Goal: Task Accomplishment & Management: Manage account settings

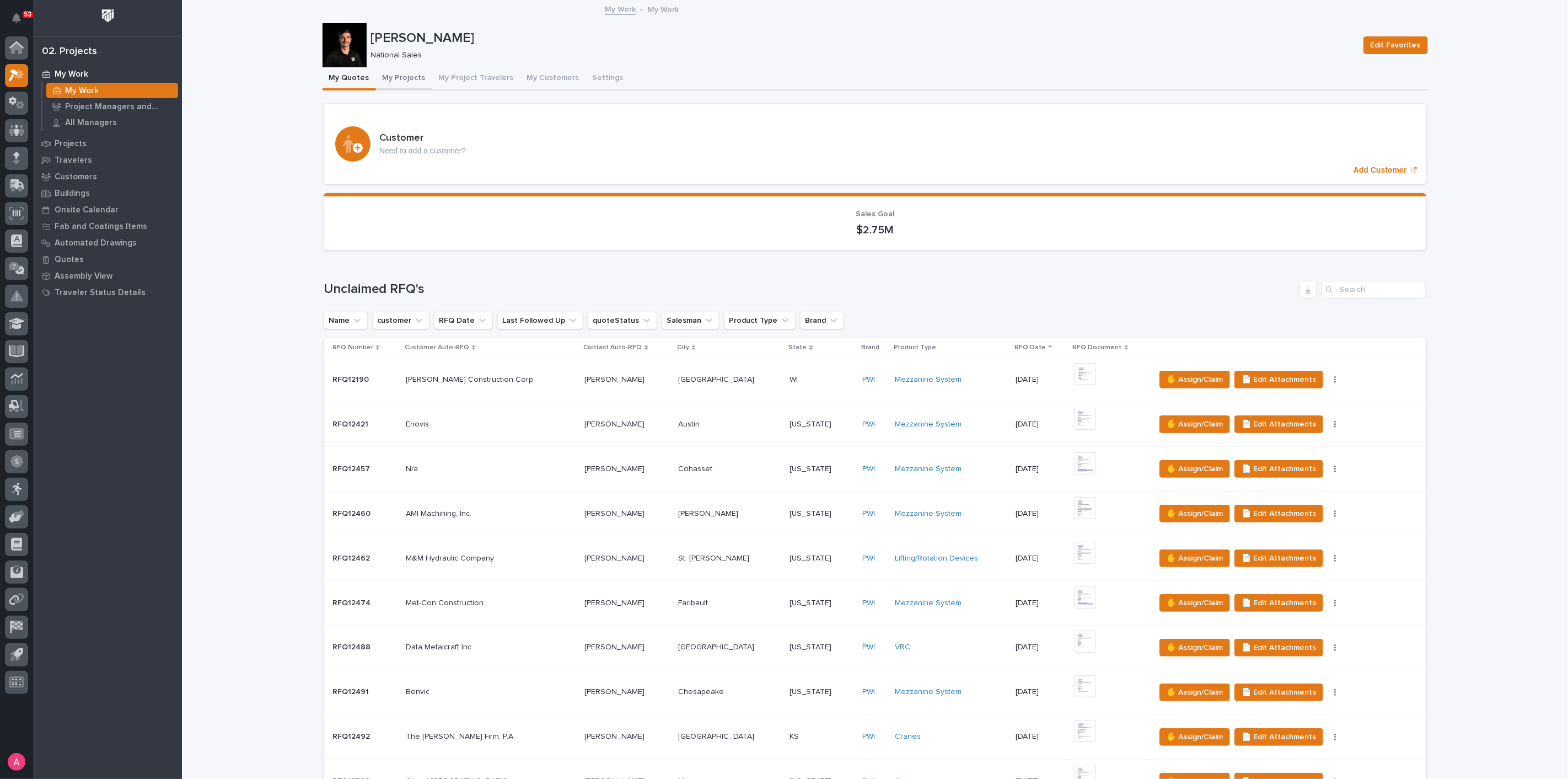
drag, startPoint x: 388, startPoint y: 76, endPoint x: 397, endPoint y: 85, distance: 12.7
click at [388, 76] on button "My Projects" at bounding box center [404, 79] width 56 height 23
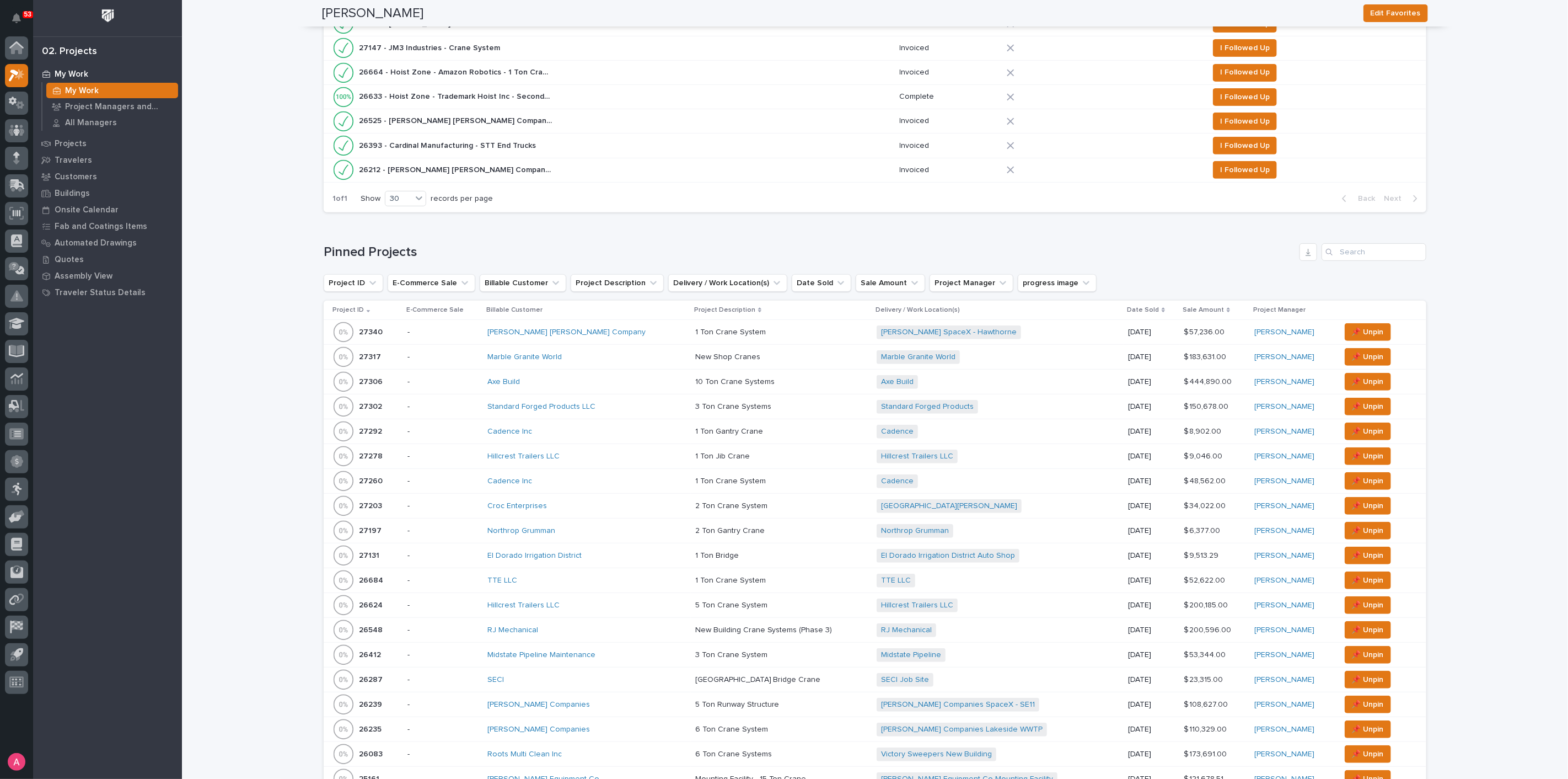
scroll to position [428, 0]
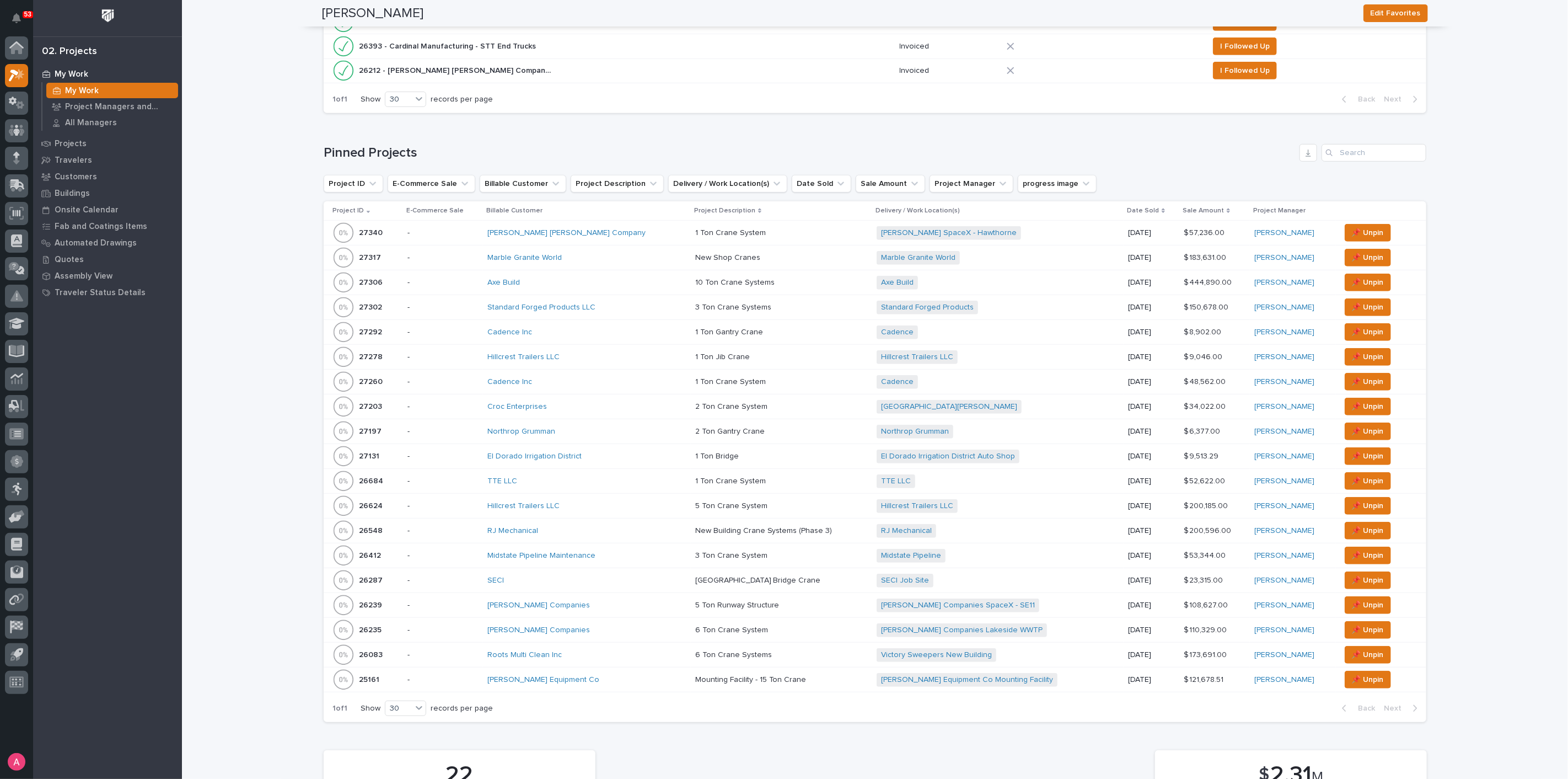
click at [753, 625] on p at bounding box center [781, 630] width 173 height 9
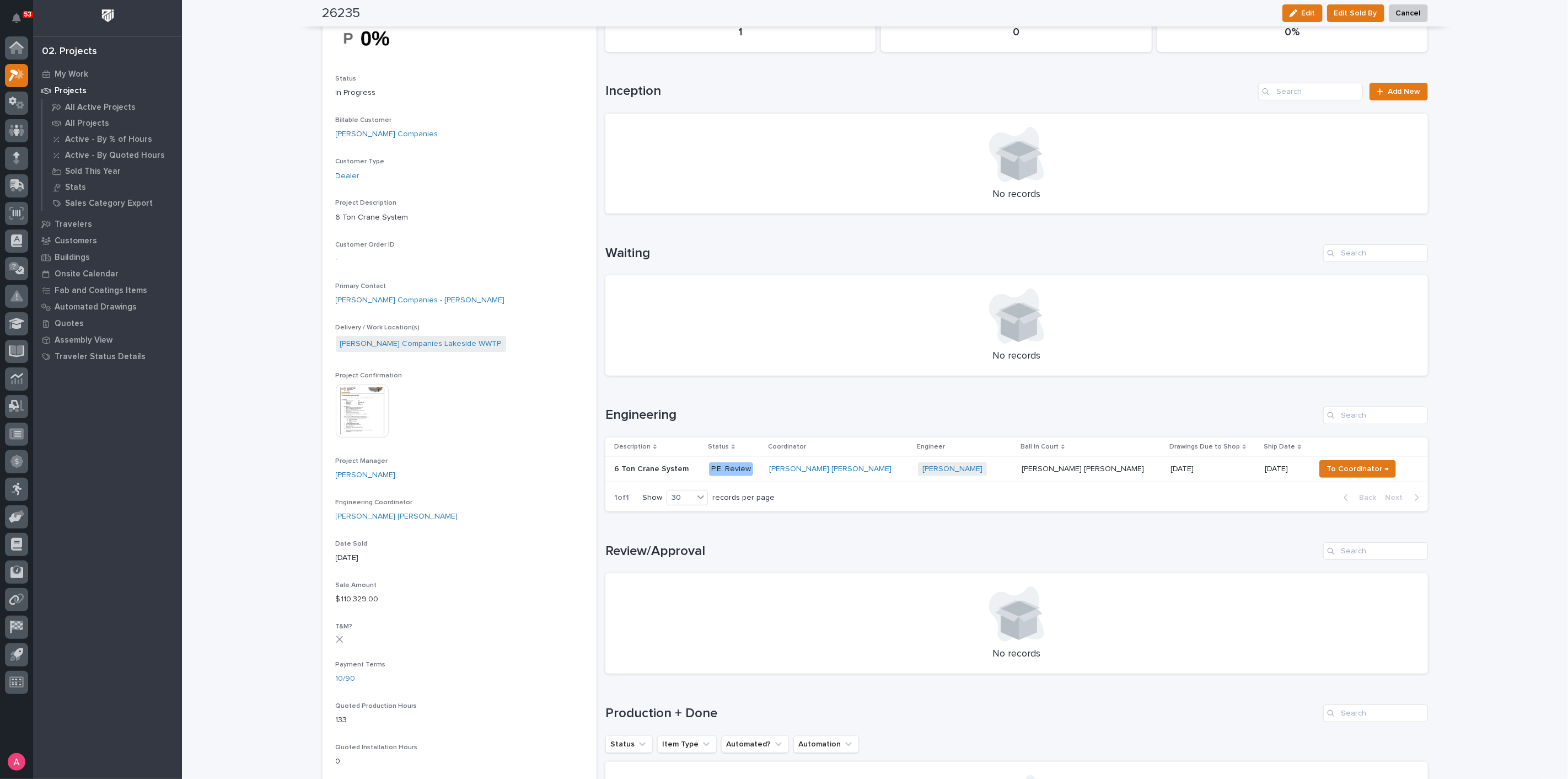
scroll to position [61, 0]
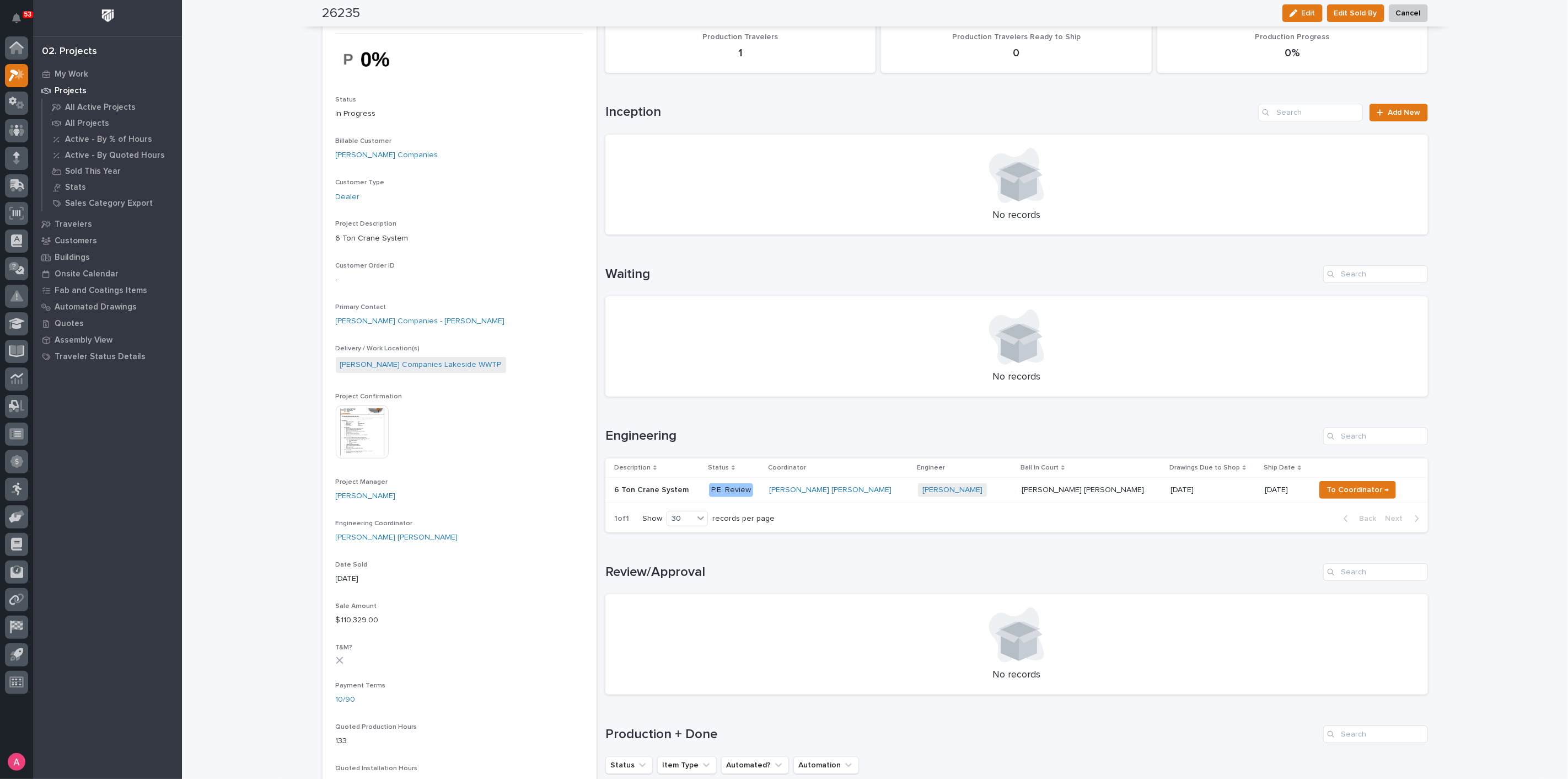
click at [692, 490] on p at bounding box center [657, 489] width 86 height 9
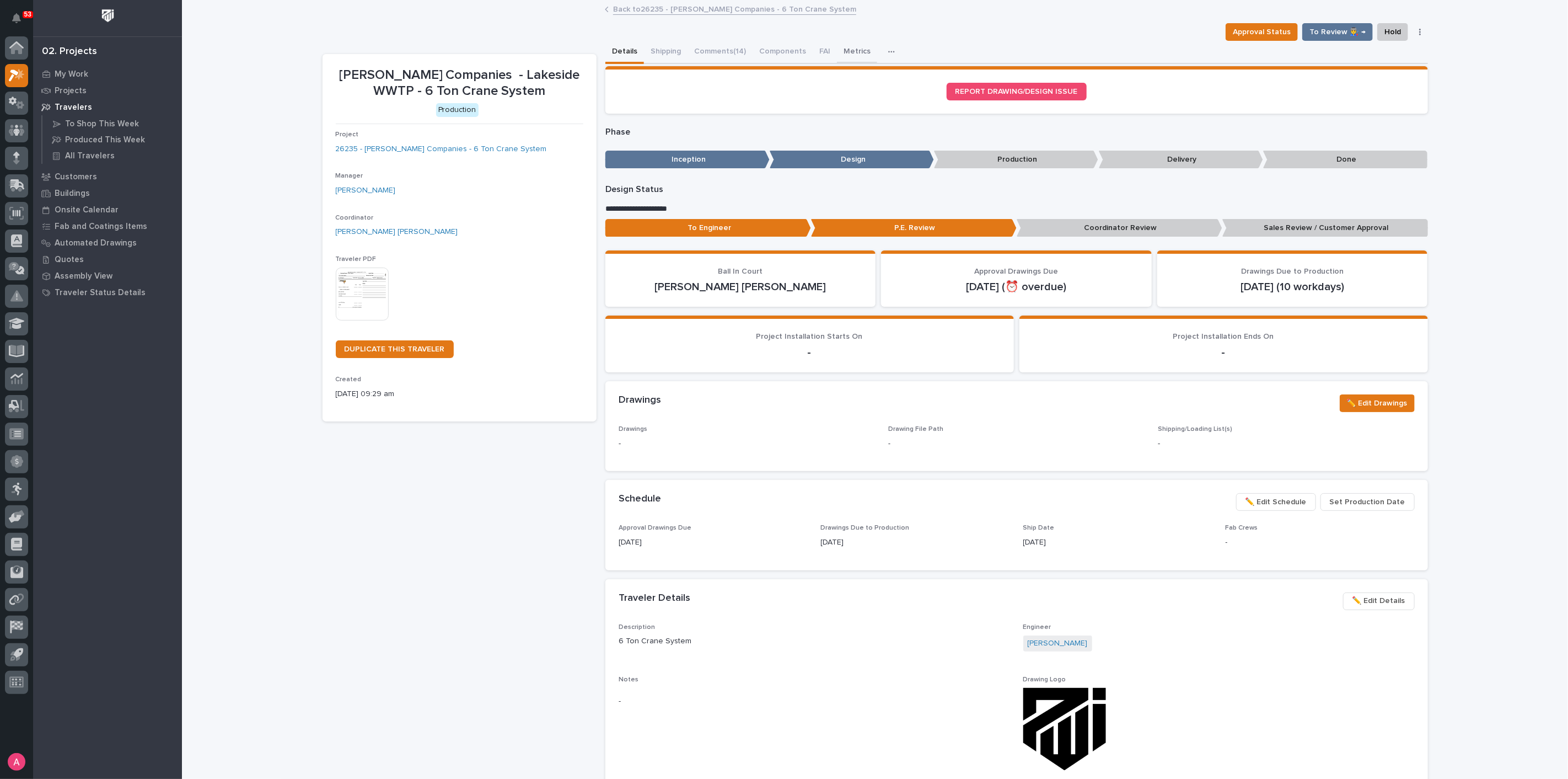
click at [837, 49] on button "Metrics" at bounding box center [857, 53] width 40 height 23
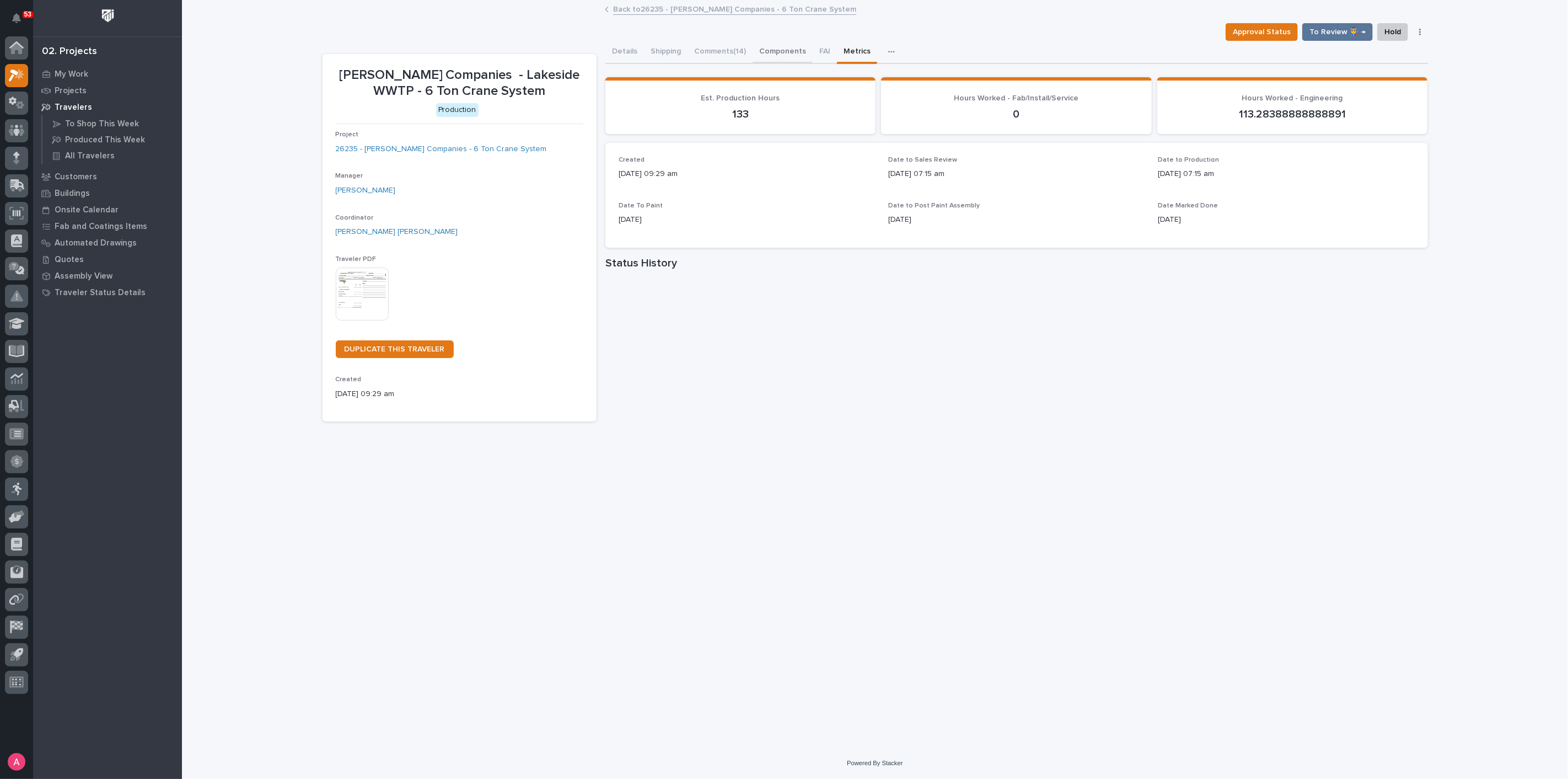
click at [784, 45] on button "Components" at bounding box center [783, 53] width 60 height 23
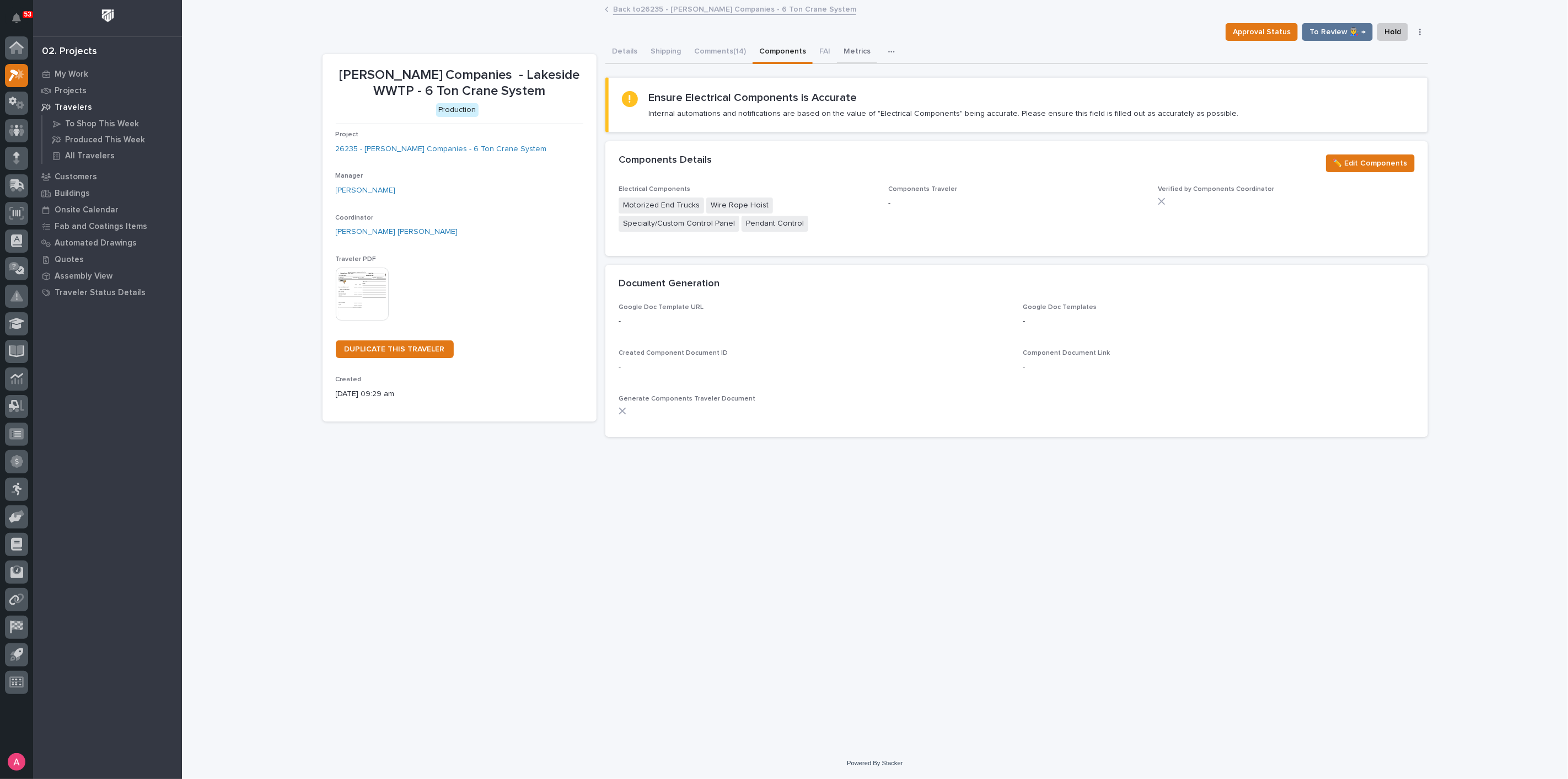
click at [843, 48] on button "Metrics" at bounding box center [857, 53] width 40 height 23
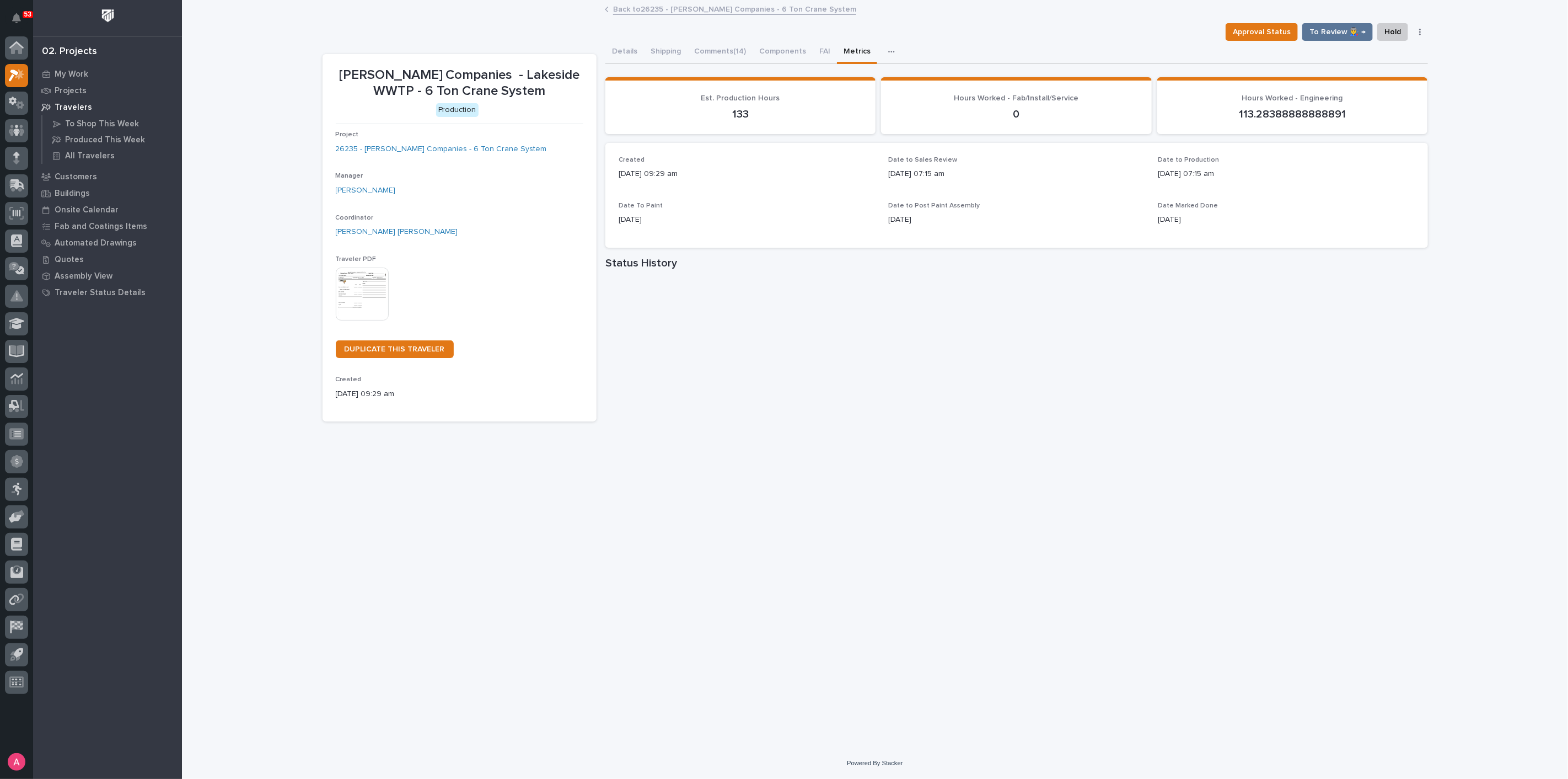
click at [1301, 552] on div "**********" at bounding box center [875, 360] width 1117 height 719
click at [114, 582] on div "My Work Projects Travelers To Shop This Week Produced This Week All Travelers C…" at bounding box center [108, 422] width 149 height 713
drag, startPoint x: 252, startPoint y: 469, endPoint x: 236, endPoint y: 288, distance: 181.7
click at [250, 465] on div "**********" at bounding box center [875, 374] width 1386 height 746
click at [683, 10] on link "Back to 26235 - [PERSON_NAME] Companies - 6 Ton Crane System" at bounding box center [734, 8] width 243 height 13
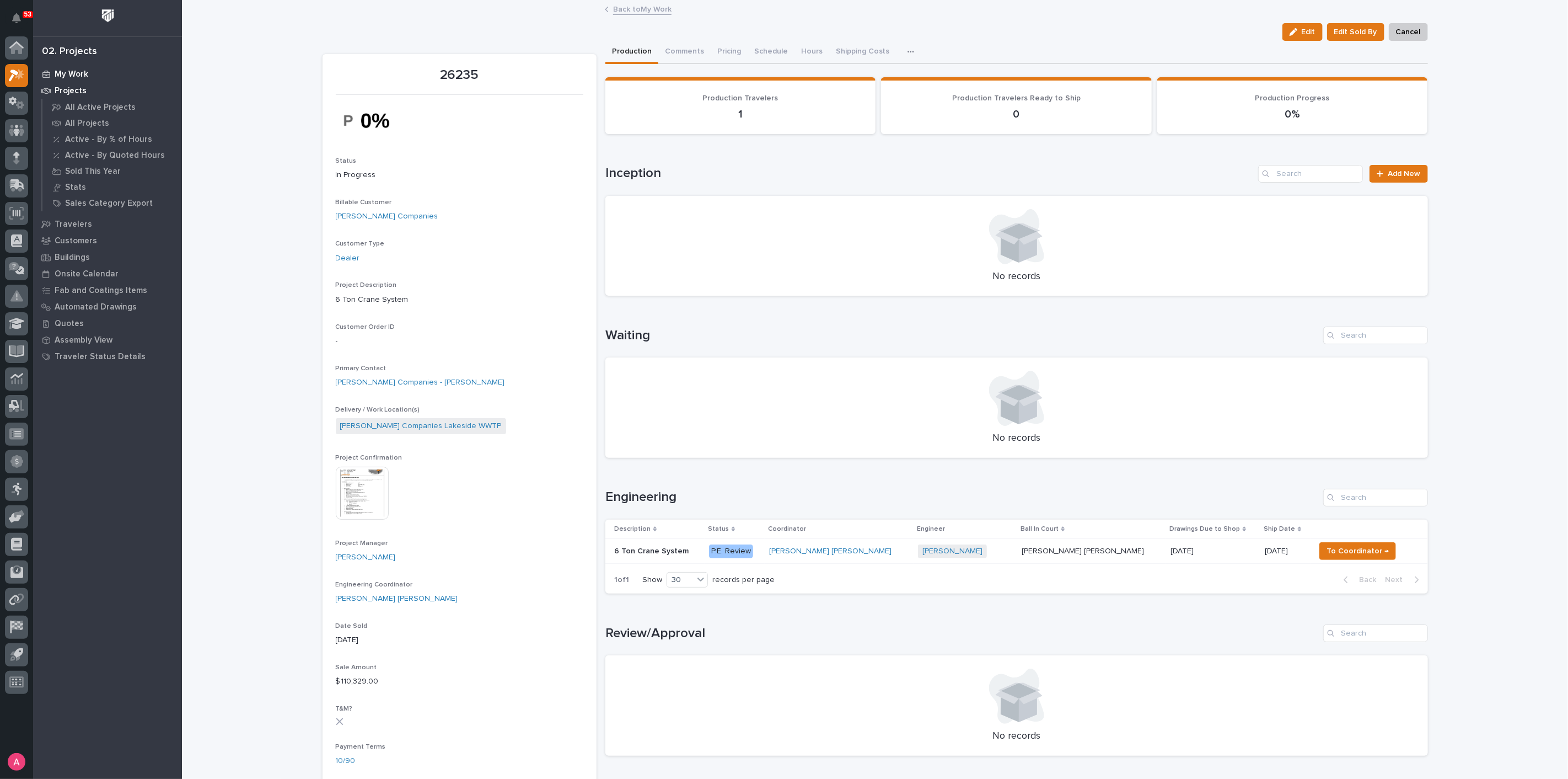
click at [88, 76] on div "My Work" at bounding box center [108, 73] width 144 height 15
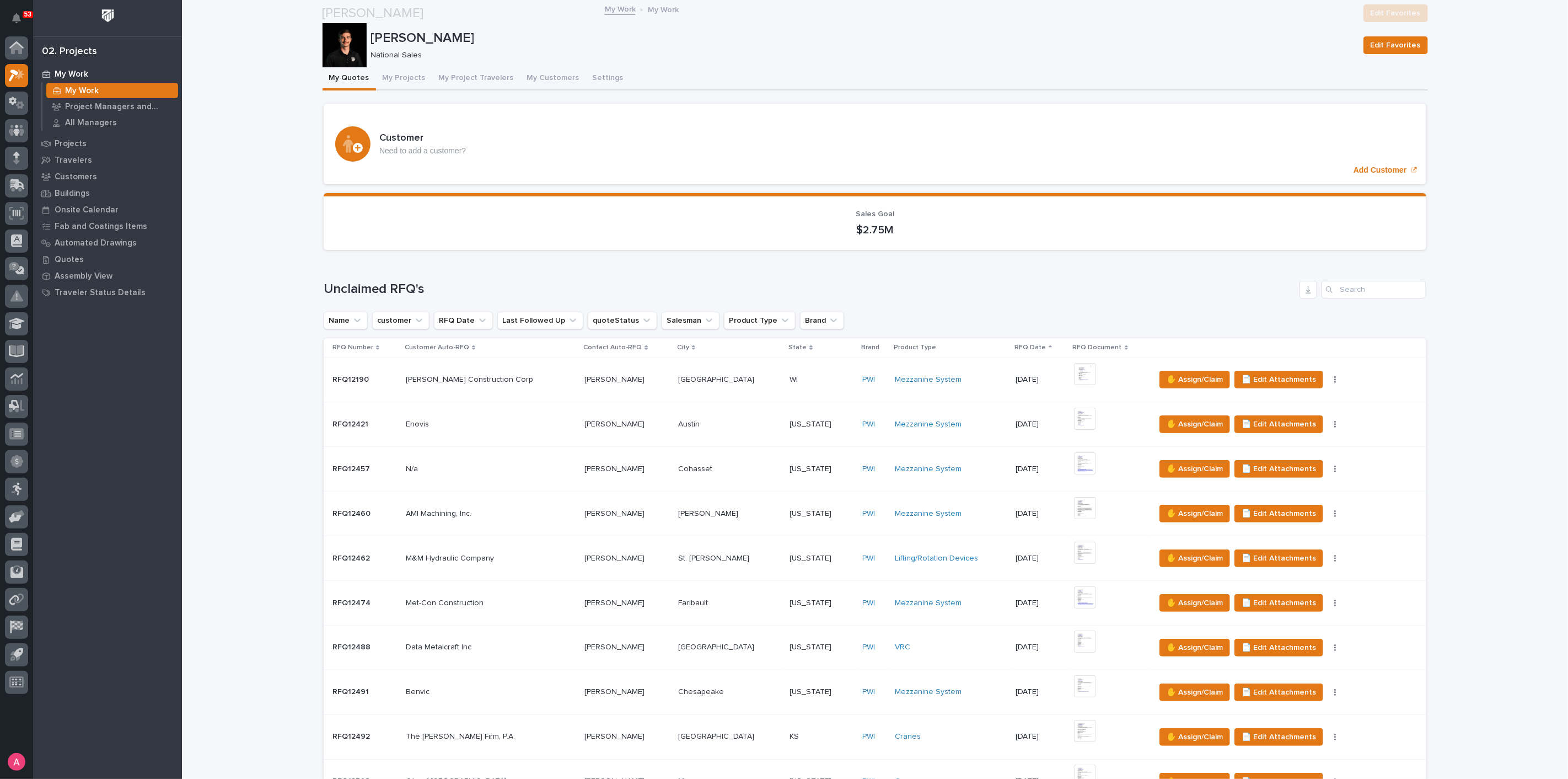
scroll to position [306, 0]
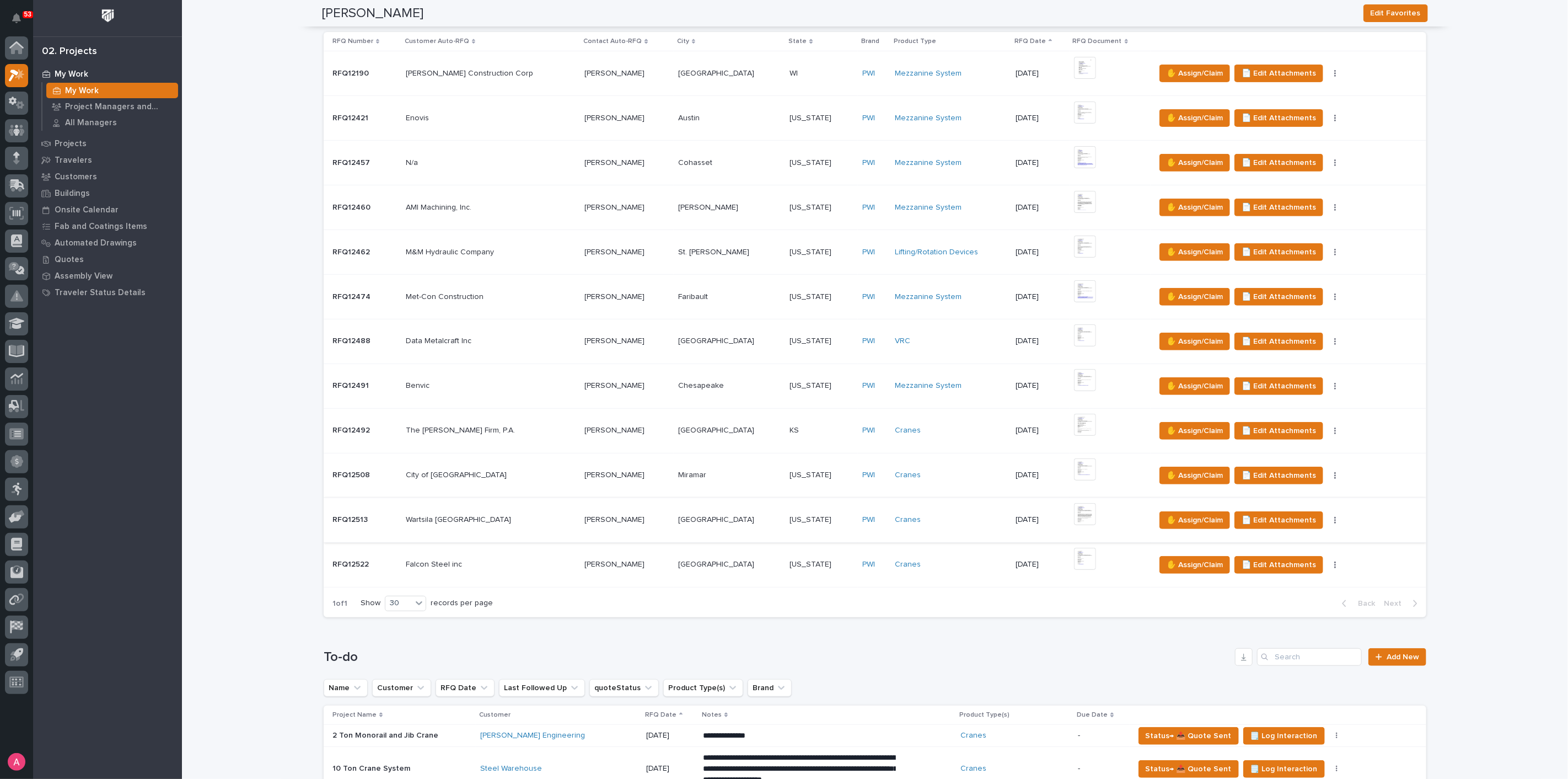
click at [1077, 509] on img at bounding box center [1085, 514] width 22 height 22
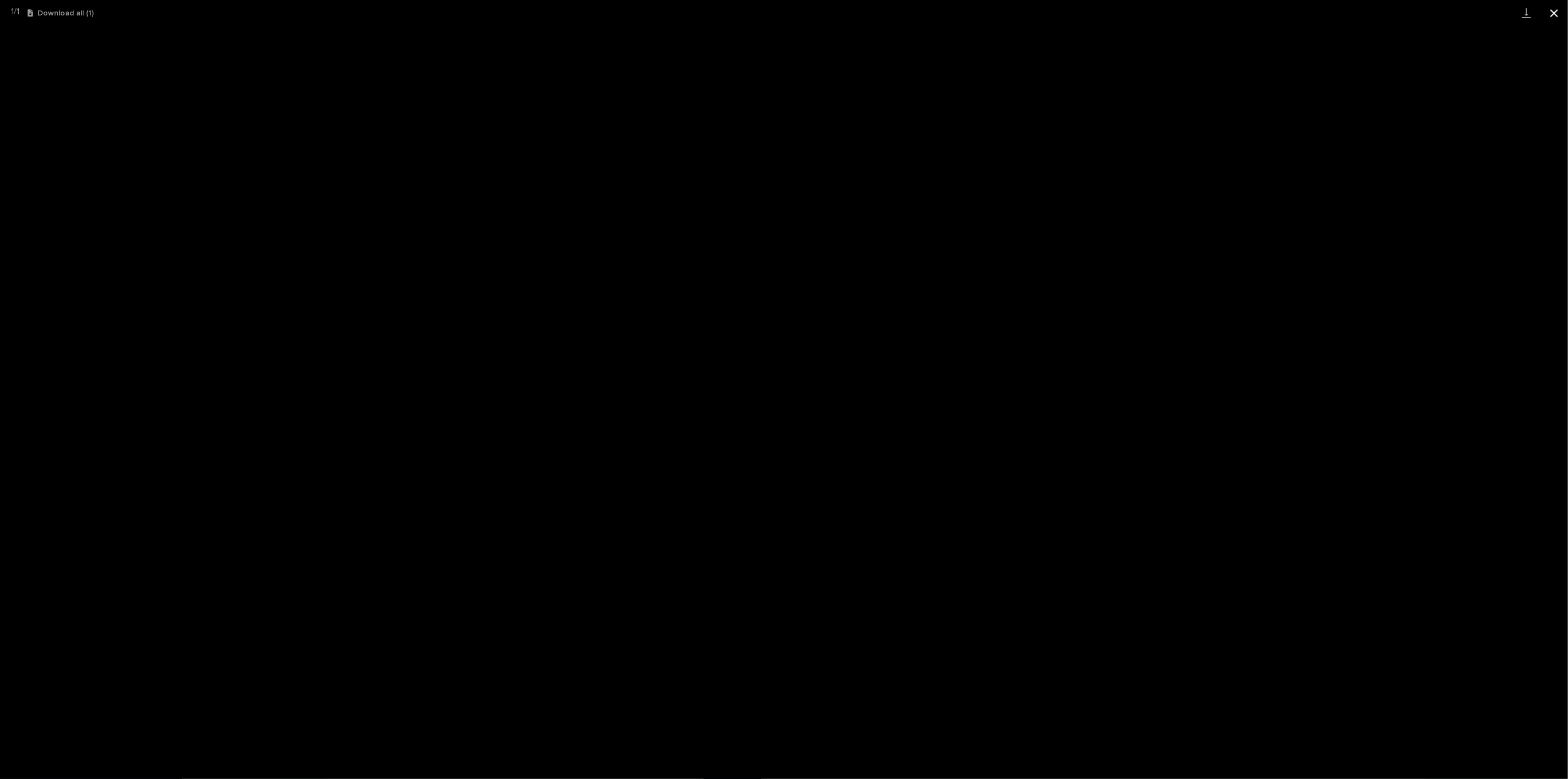
click at [1560, 8] on button "Close gallery" at bounding box center [1554, 13] width 28 height 26
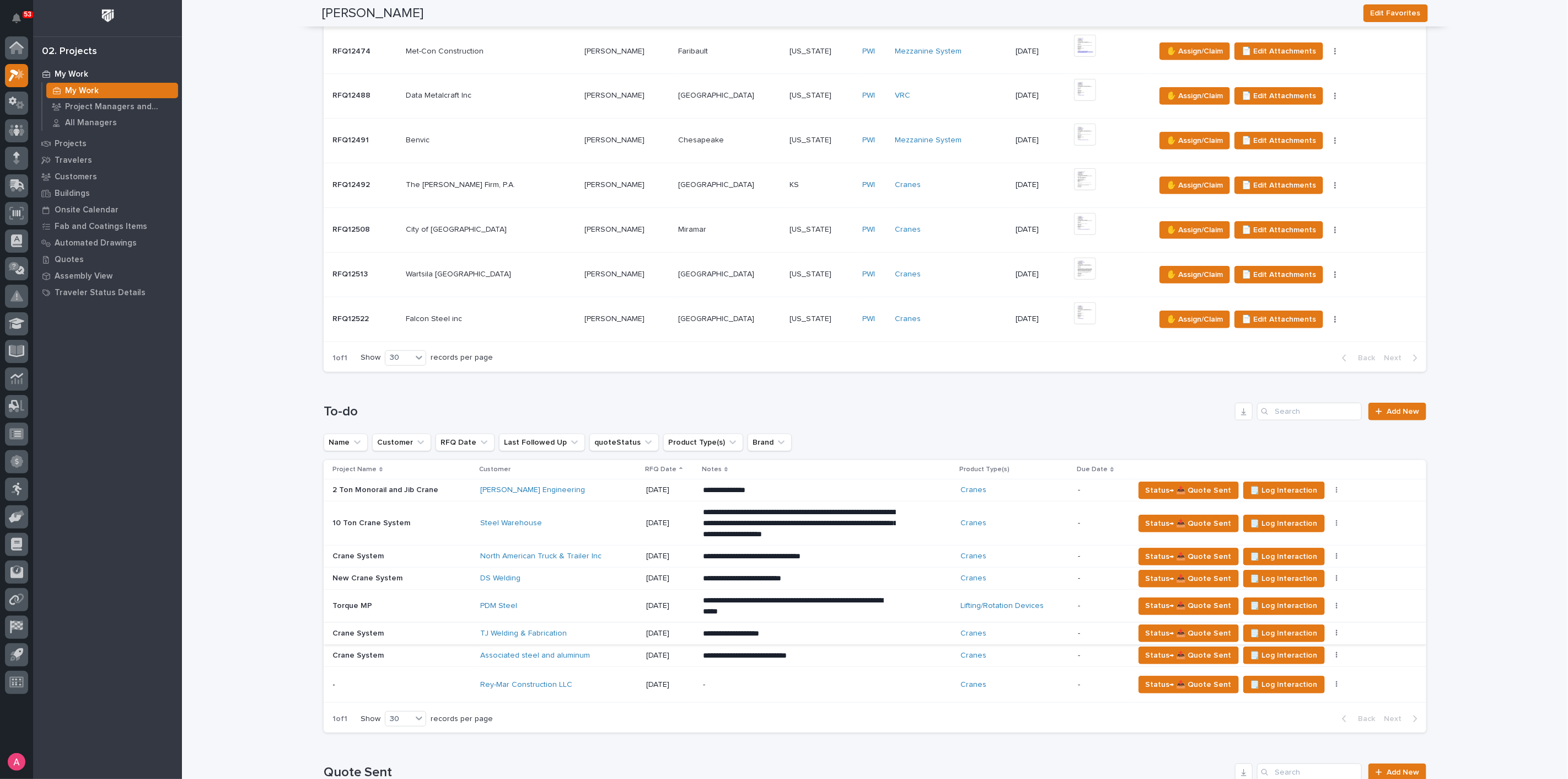
scroll to position [613, 0]
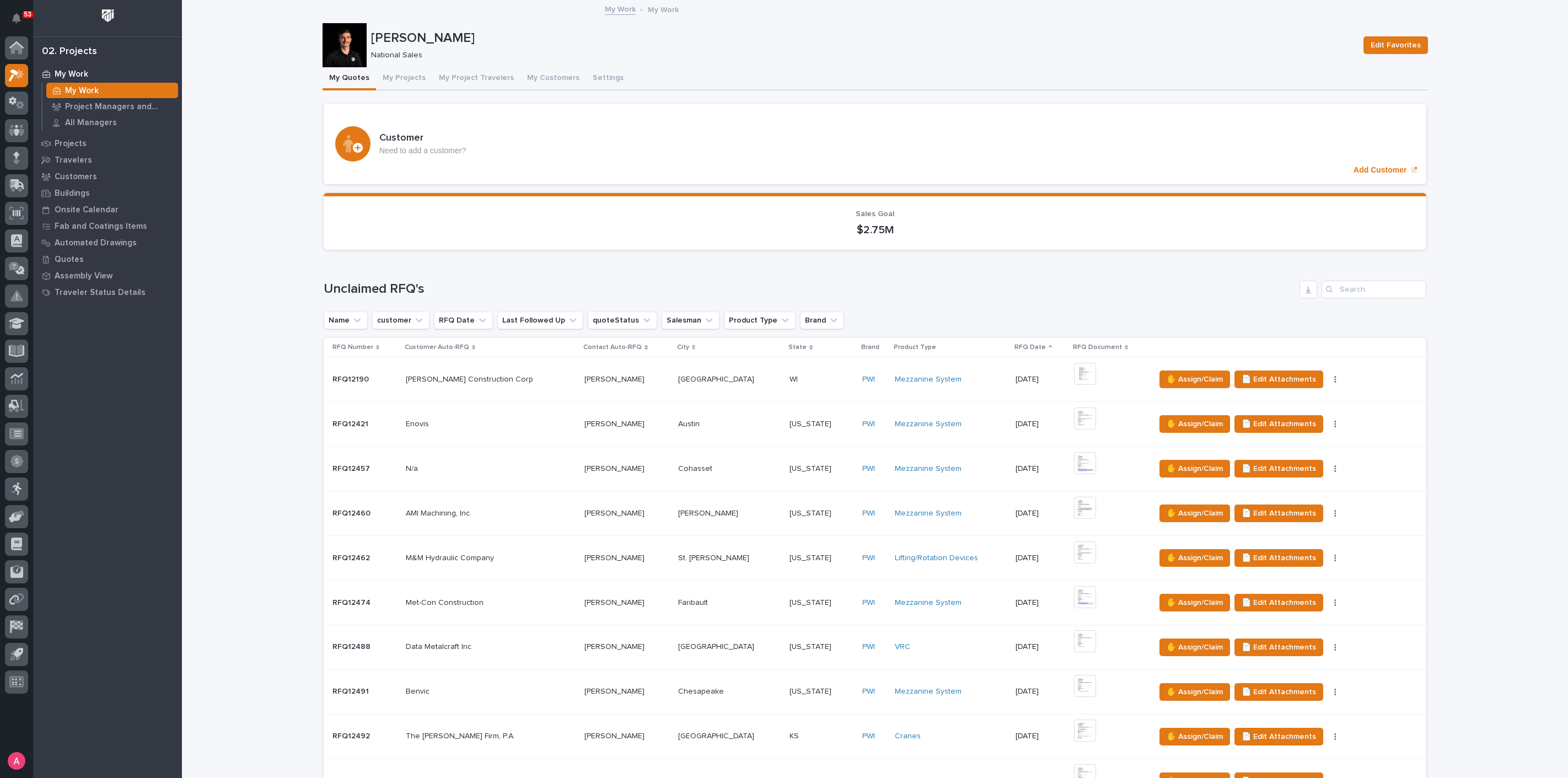
click at [592, 352] on p "Contact Auto-RFQ" at bounding box center [613, 347] width 58 height 13
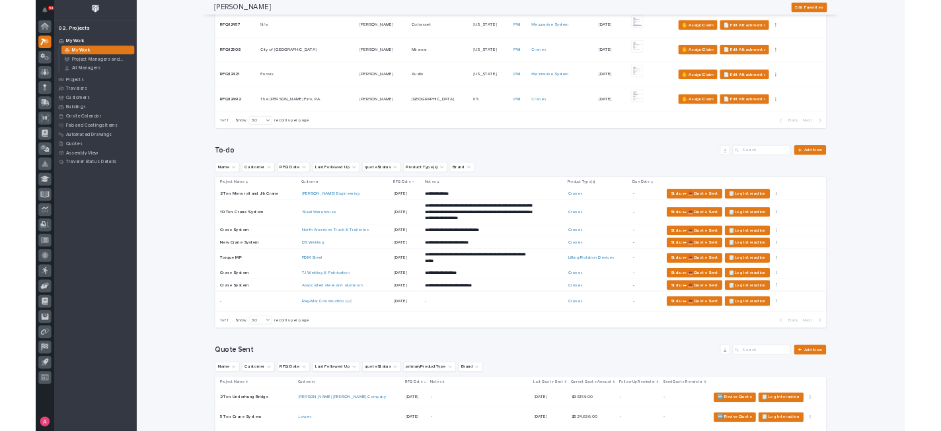
scroll to position [807, 0]
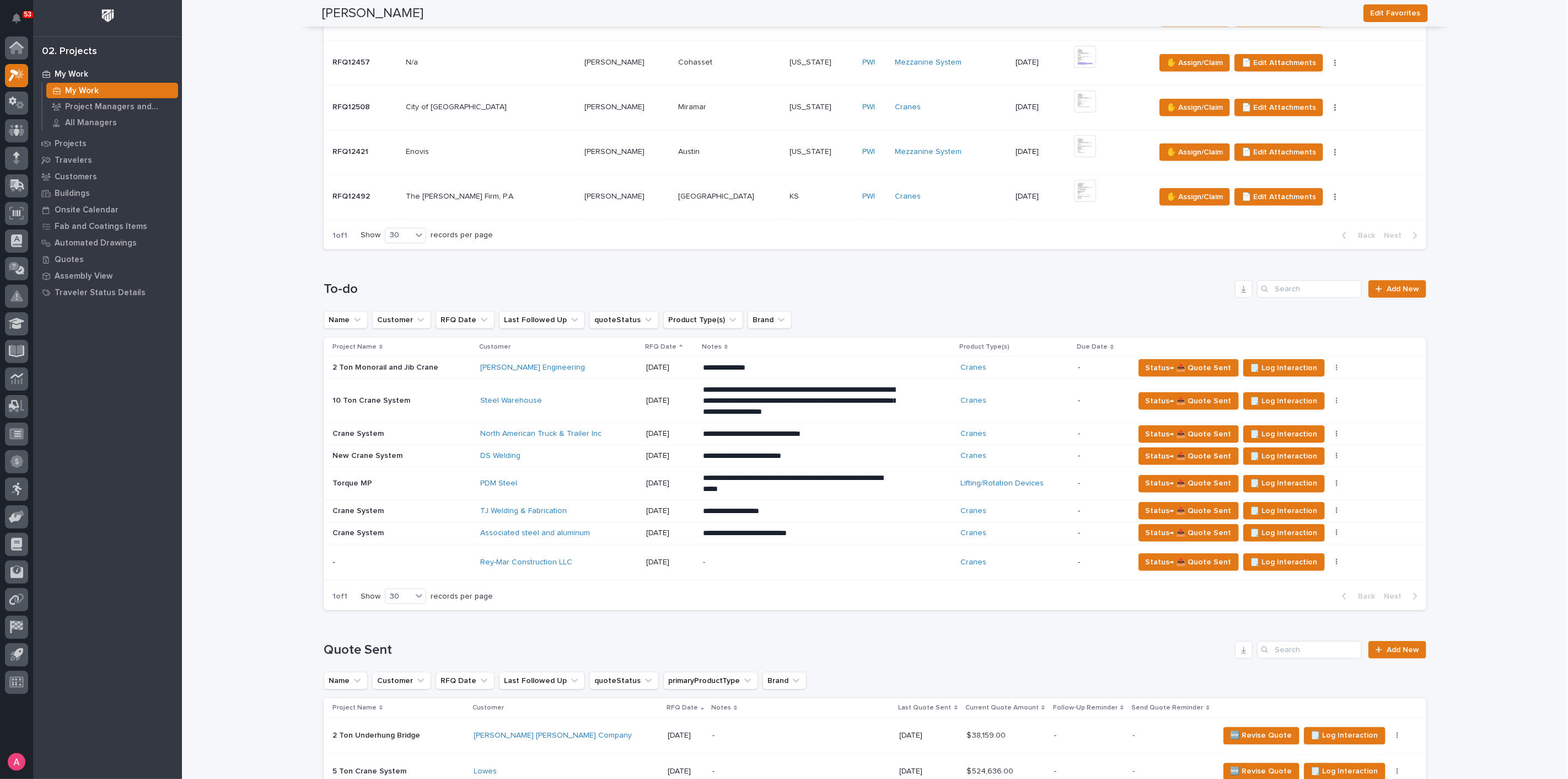
drag, startPoint x: 239, startPoint y: 351, endPoint x: 181, endPoint y: 85, distance: 272.2
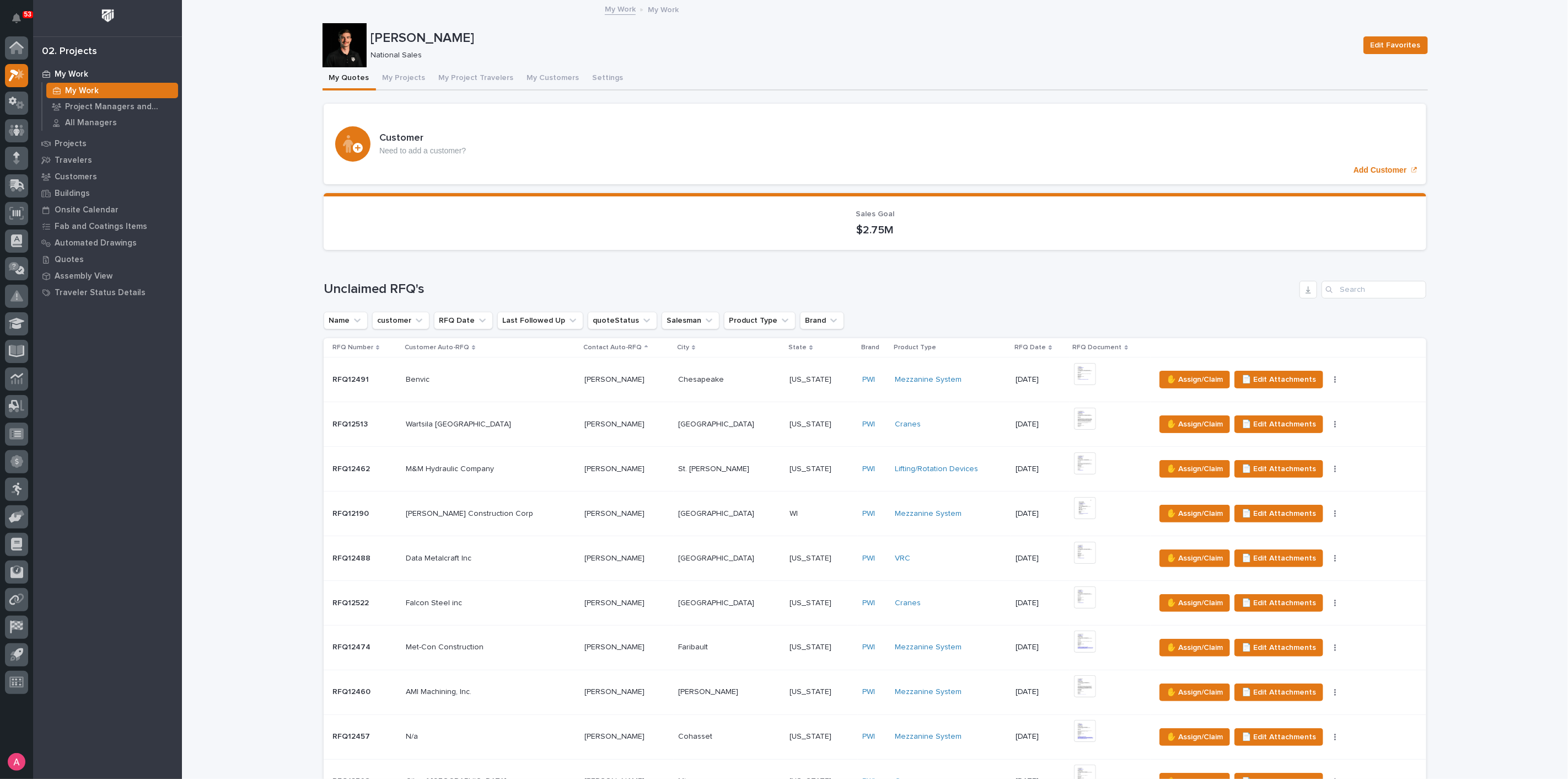
click at [77, 519] on div "My Work My Work Project Managers and Engineers All Managers Projects Travelers …" at bounding box center [108, 422] width 149 height 713
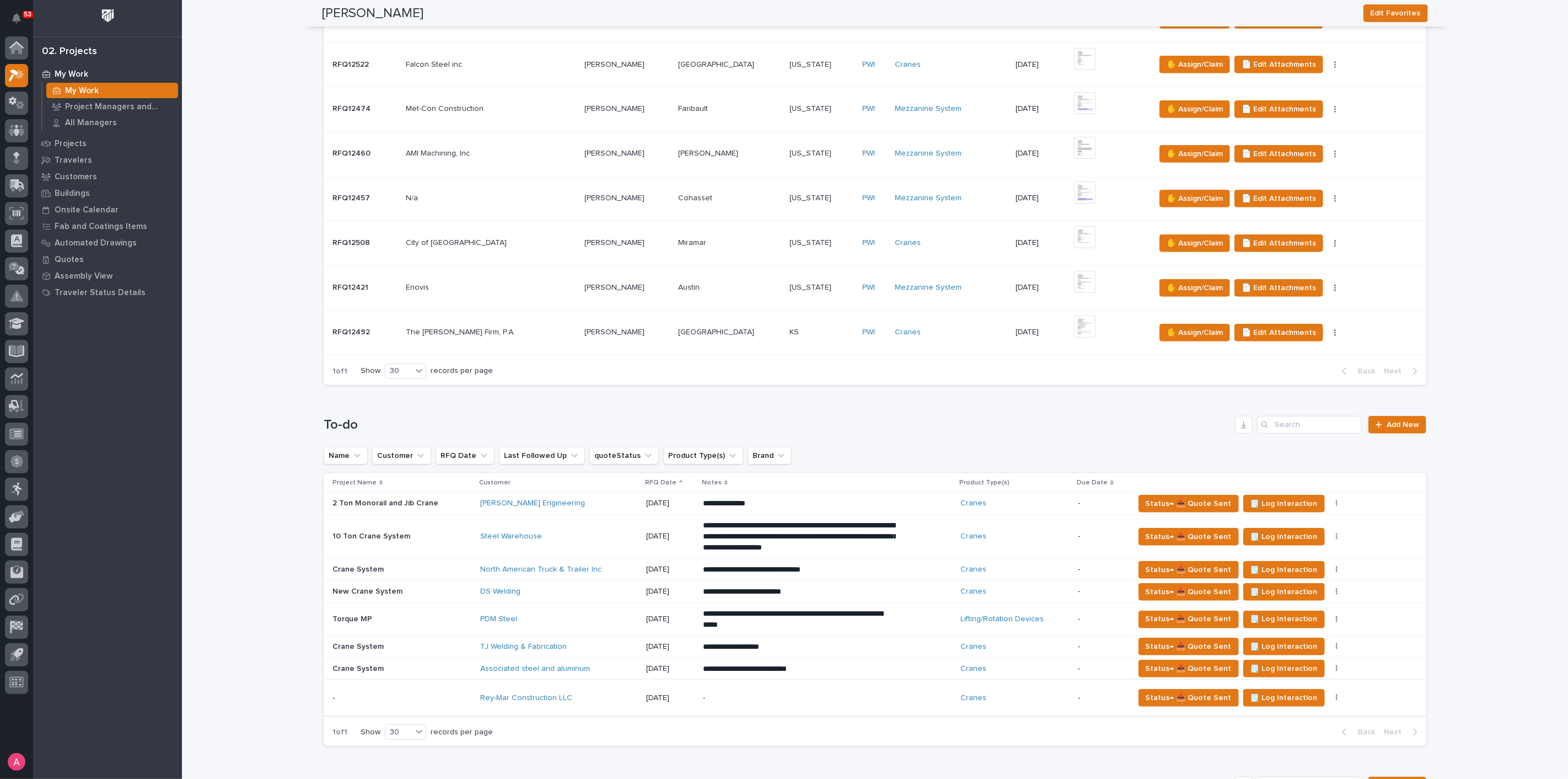
scroll to position [552, 0]
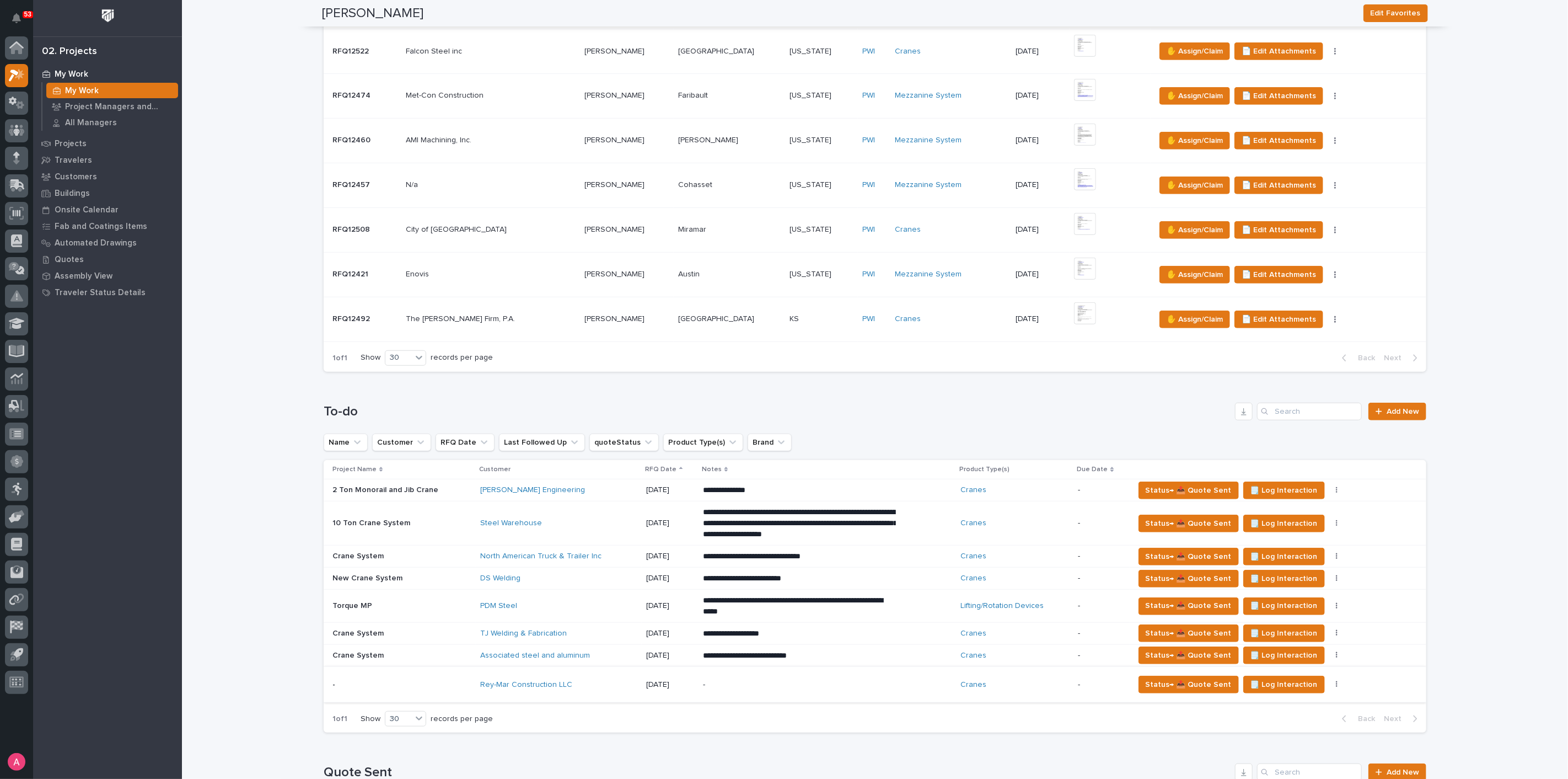
click at [608, 555] on div "North American Truck & Trailer Inc" at bounding box center [558, 556] width 157 height 9
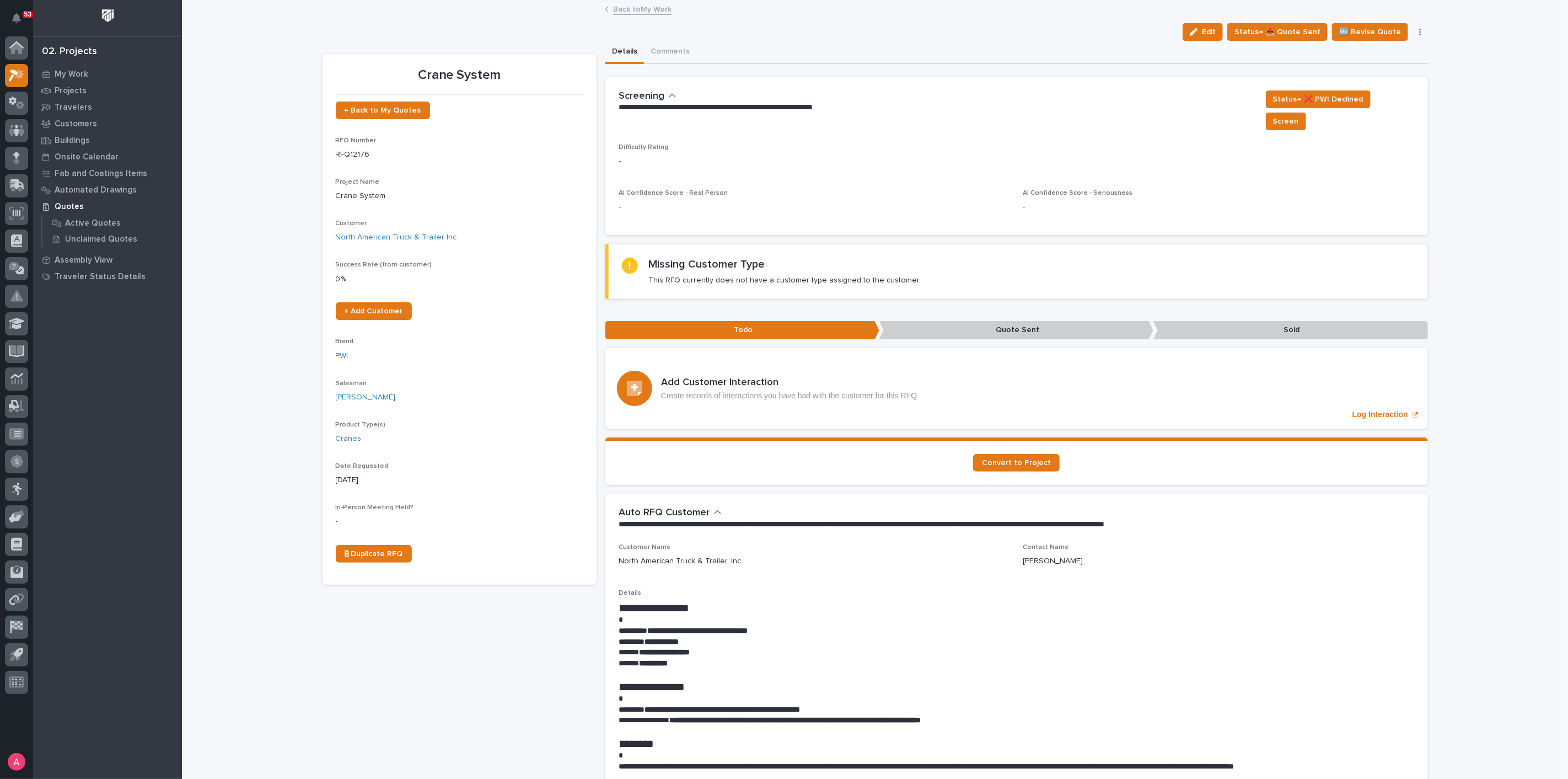
click at [640, 12] on link "Back to My Work" at bounding box center [643, 8] width 58 height 13
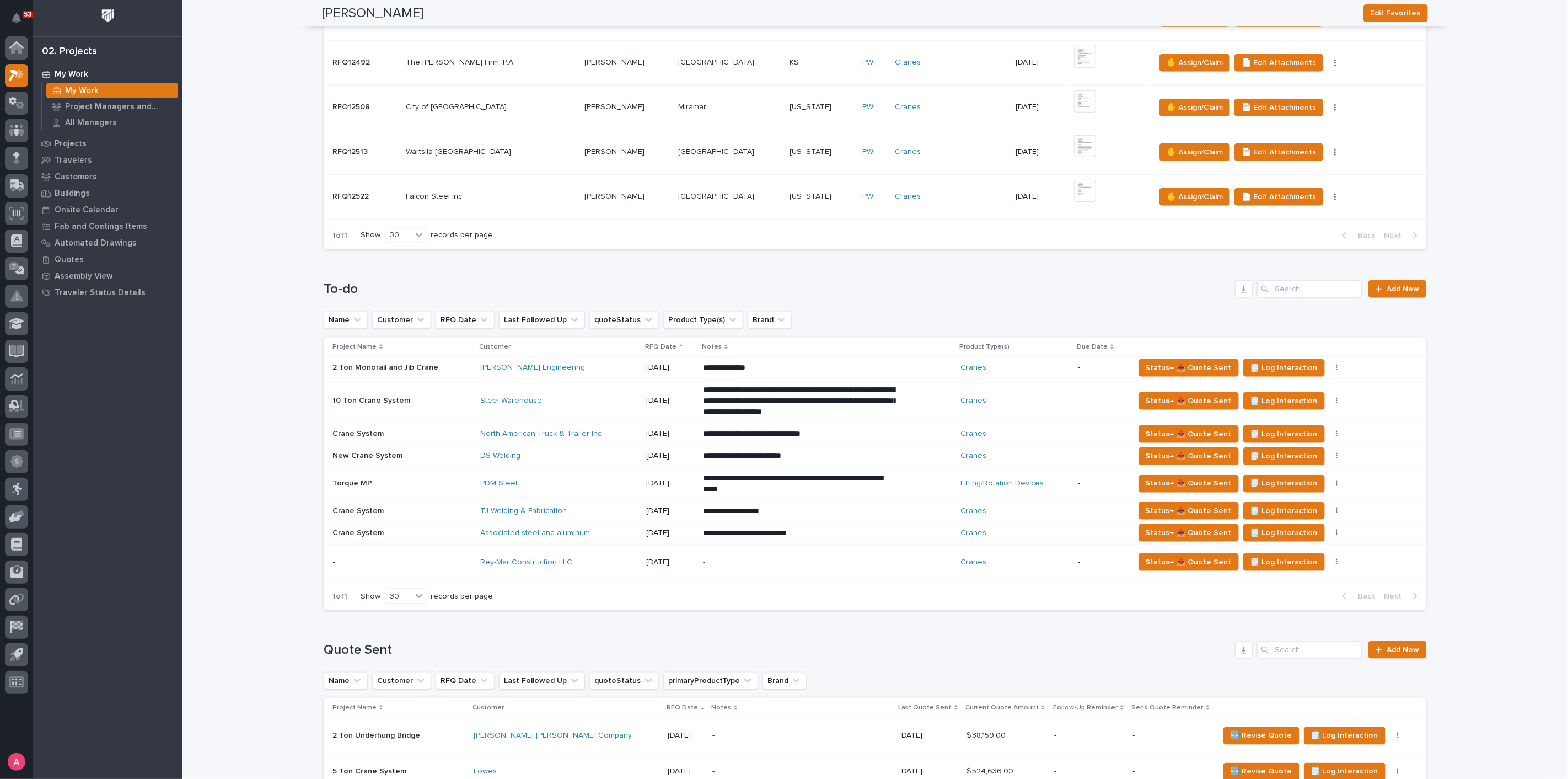
scroll to position [674, 0]
click at [568, 478] on div "PDM Steel" at bounding box center [558, 483] width 157 height 9
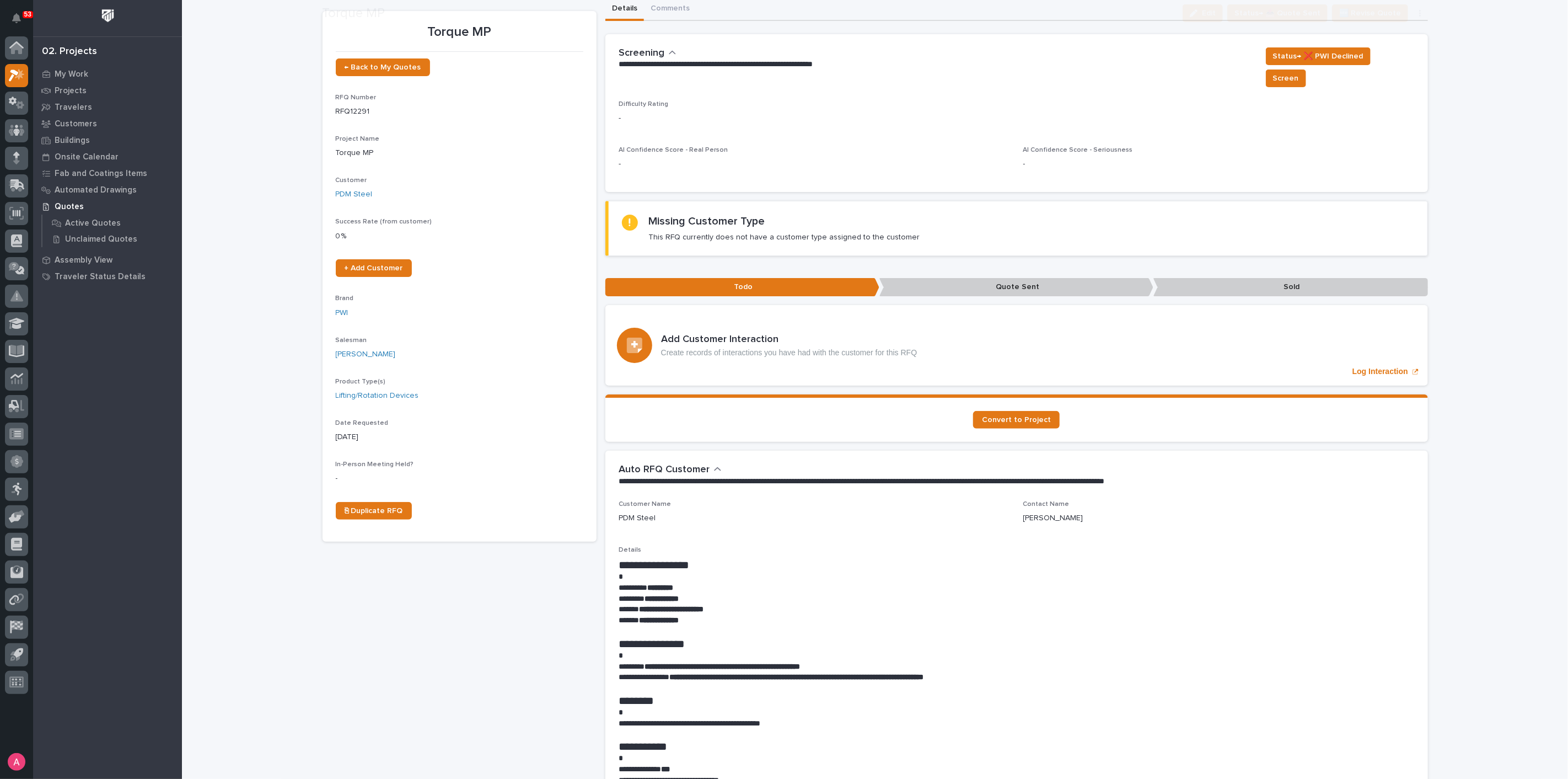
scroll to position [123, 0]
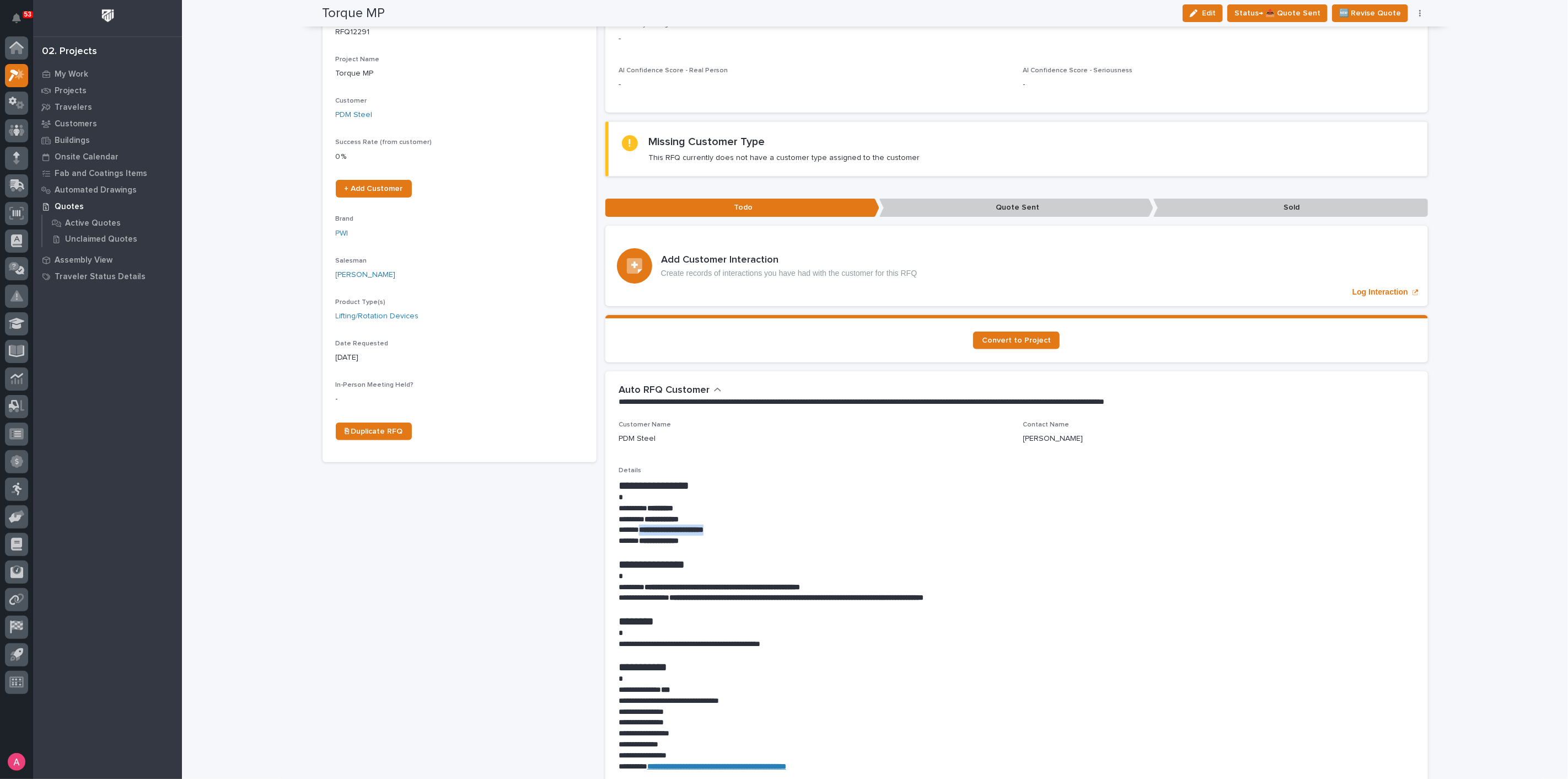
drag, startPoint x: 755, startPoint y: 509, endPoint x: 640, endPoint y: 519, distance: 115.4
click at [637, 518] on div "**********" at bounding box center [1016, 625] width 796 height 293
click at [649, 526] on strong "**********" at bounding box center [671, 529] width 64 height 8
drag, startPoint x: 636, startPoint y: 514, endPoint x: 745, endPoint y: 511, distance: 109.0
click at [745, 524] on p "**********" at bounding box center [1016, 529] width 796 height 11
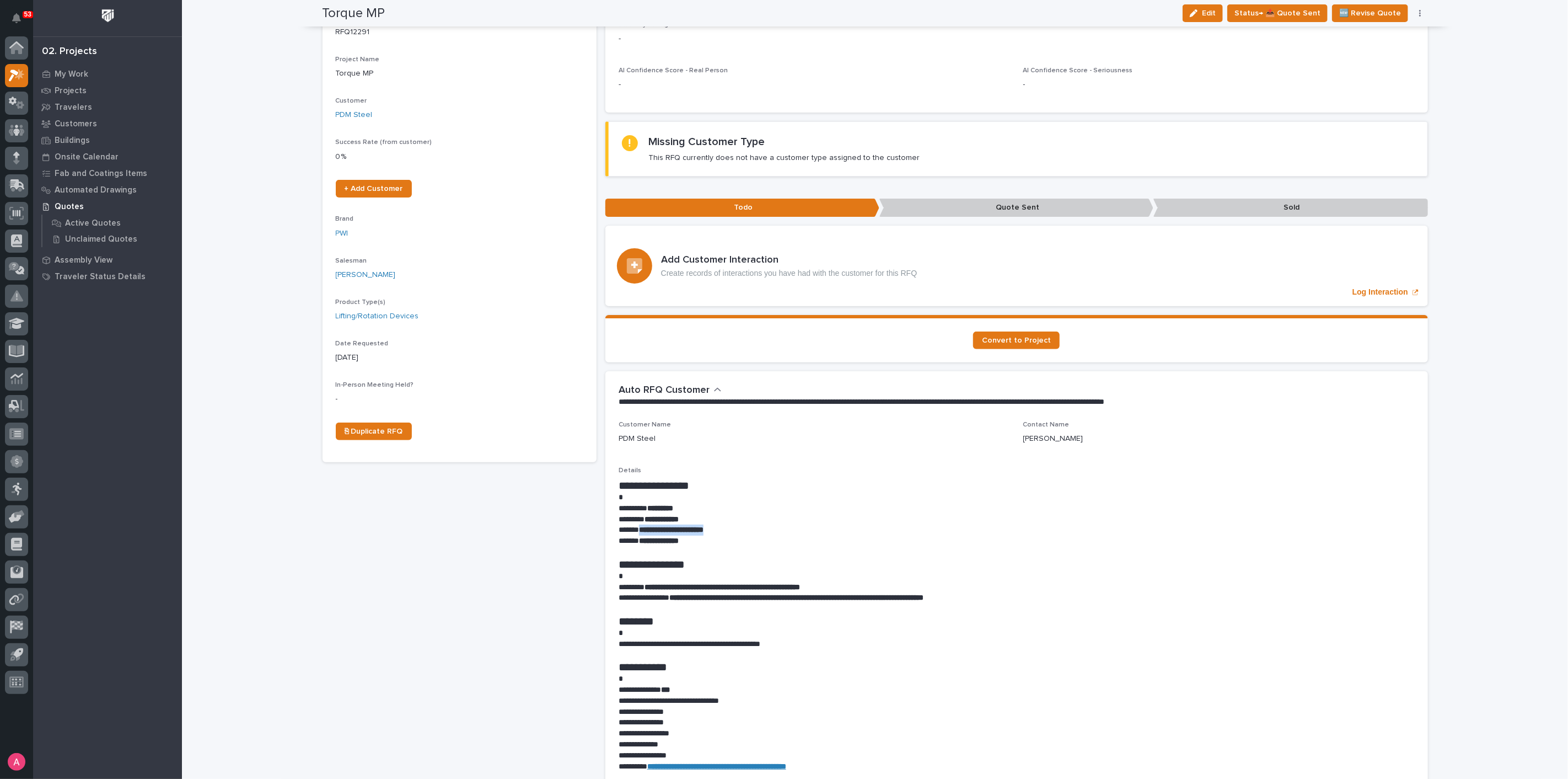
copy strong "**********"
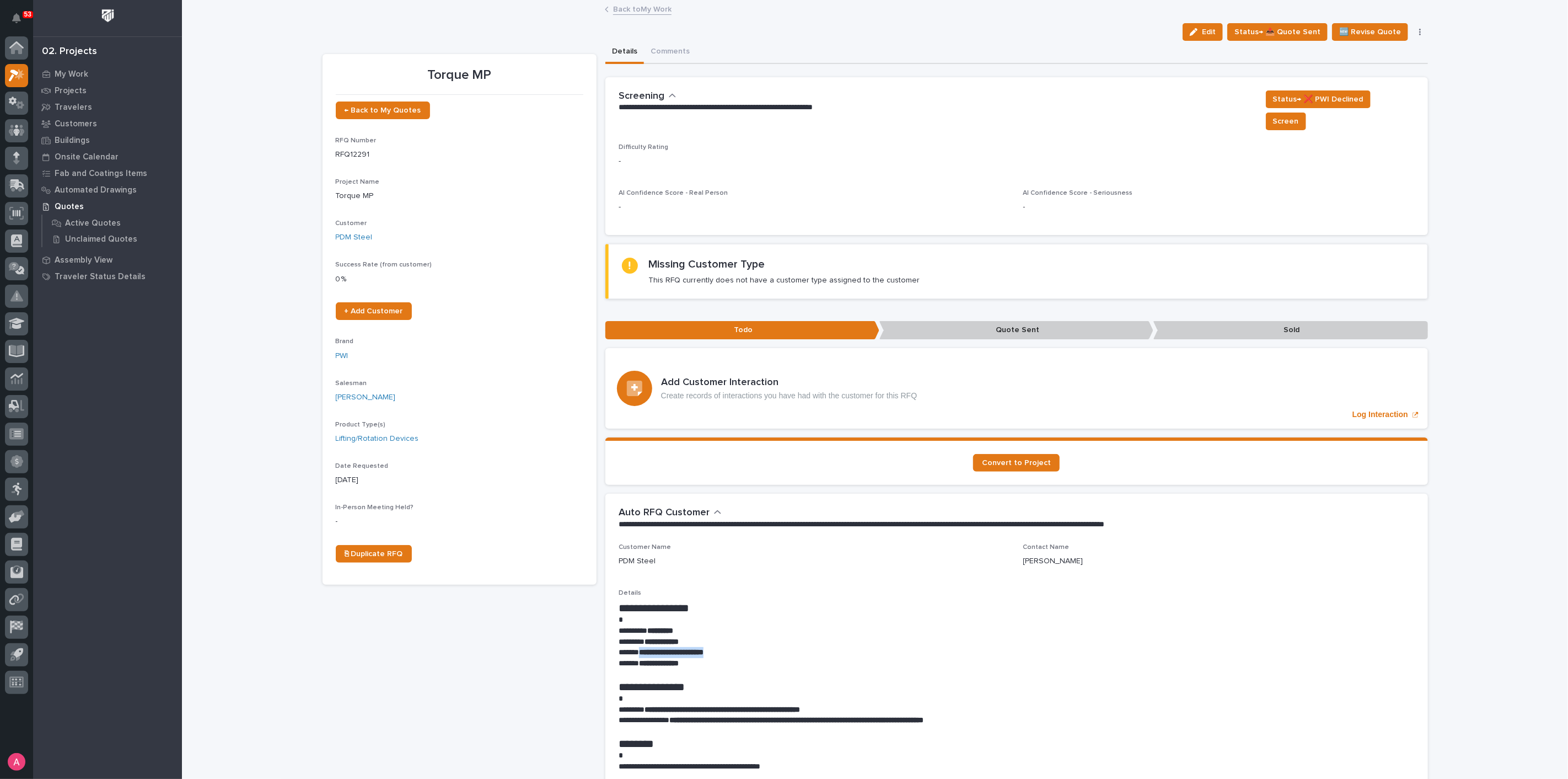
click at [1418, 35] on button "button" at bounding box center [1420, 32] width 15 height 8
click at [1413, 32] on button "button" at bounding box center [1420, 32] width 15 height 8
click at [625, 14] on div "Back to My Work" at bounding box center [875, 10] width 552 height 15
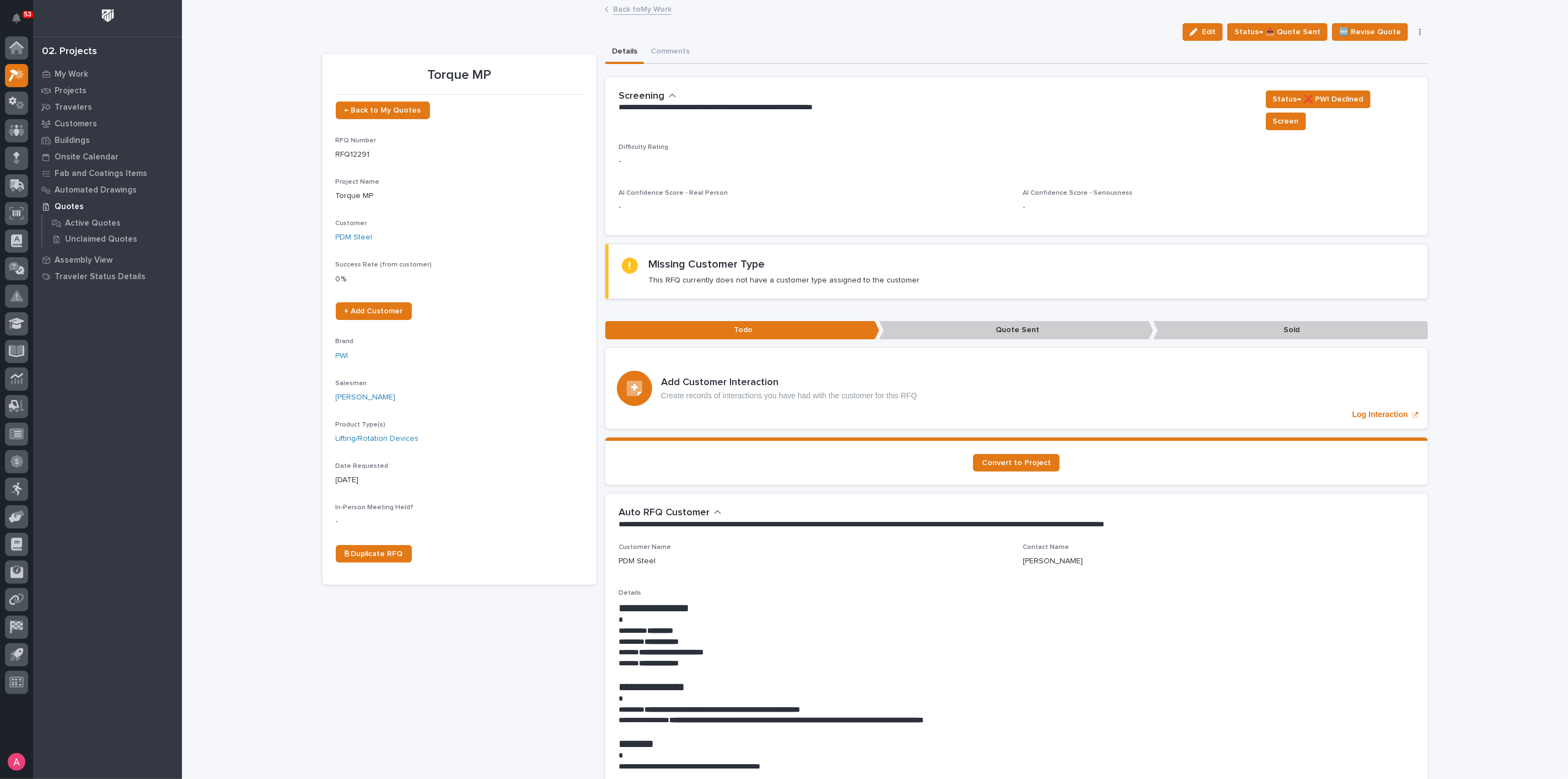
click at [625, 13] on link "Back to My Work" at bounding box center [643, 8] width 58 height 13
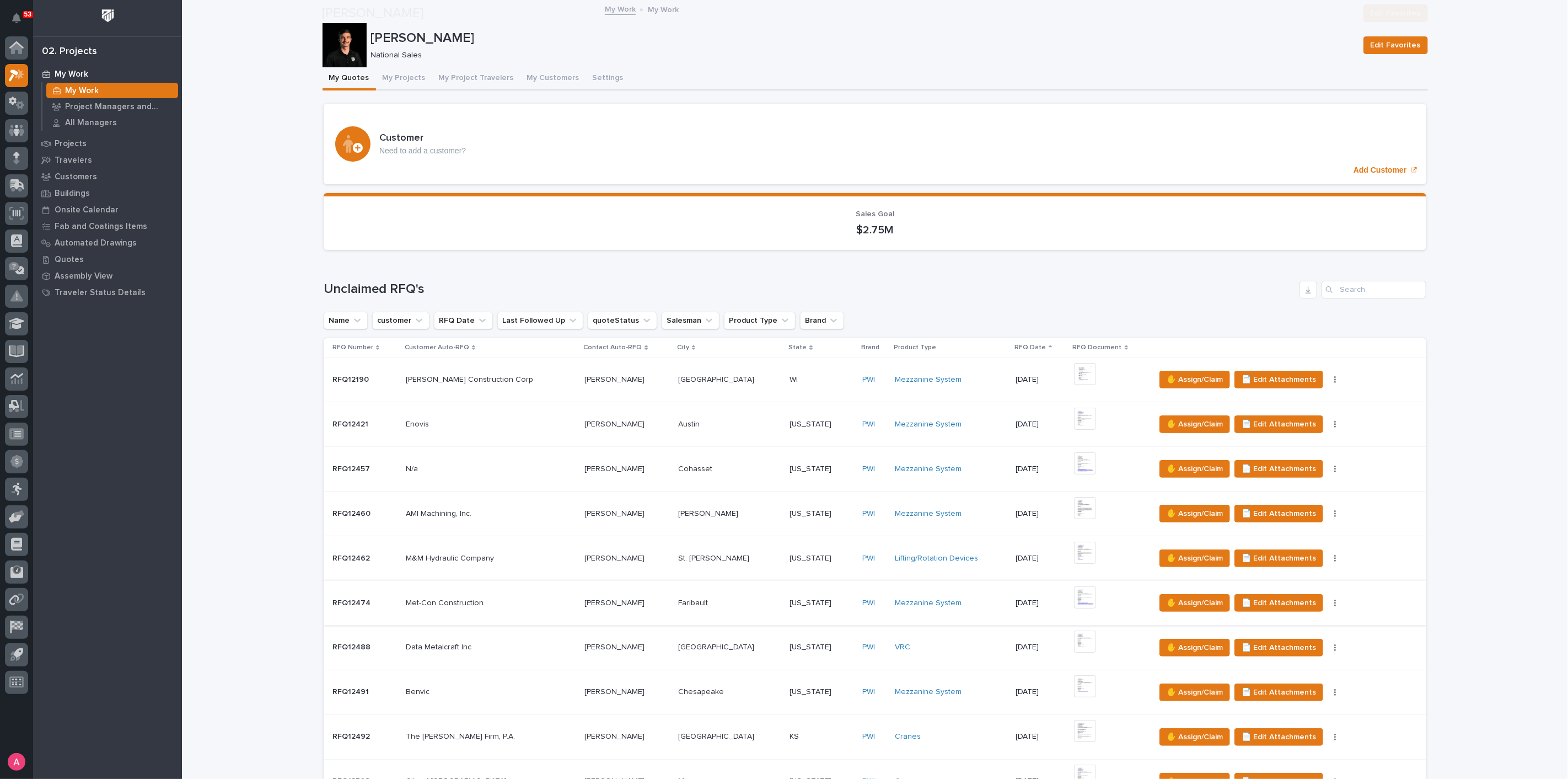
scroll to position [674, 0]
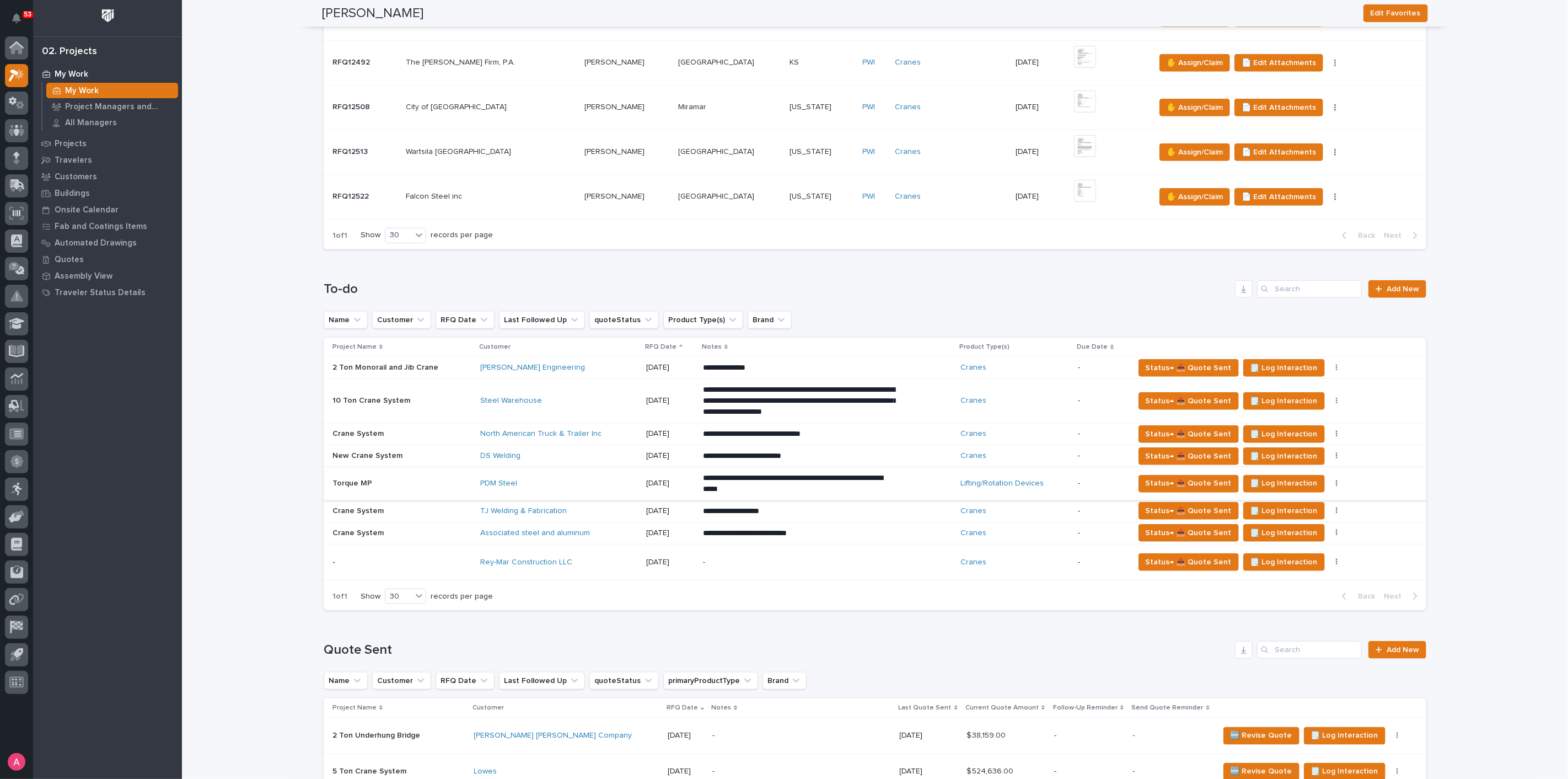
click at [1336, 483] on icon "button" at bounding box center [1337, 483] width 2 height 7
click at [1271, 537] on span "Status→ ⏳ Inactive" at bounding box center [1275, 540] width 68 height 13
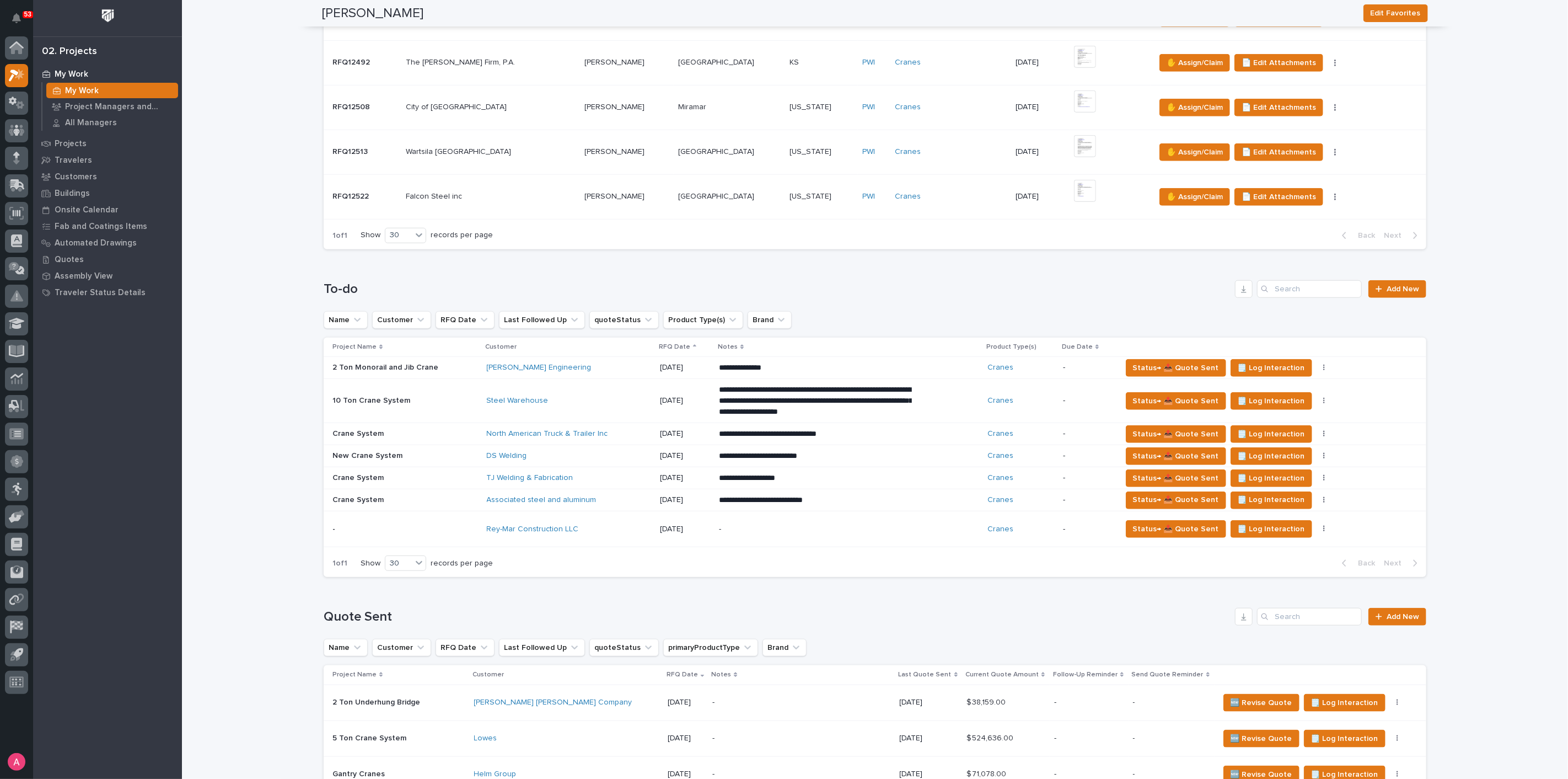
click at [620, 426] on div "North American Truck & Trailer Inc" at bounding box center [568, 434] width 164 height 18
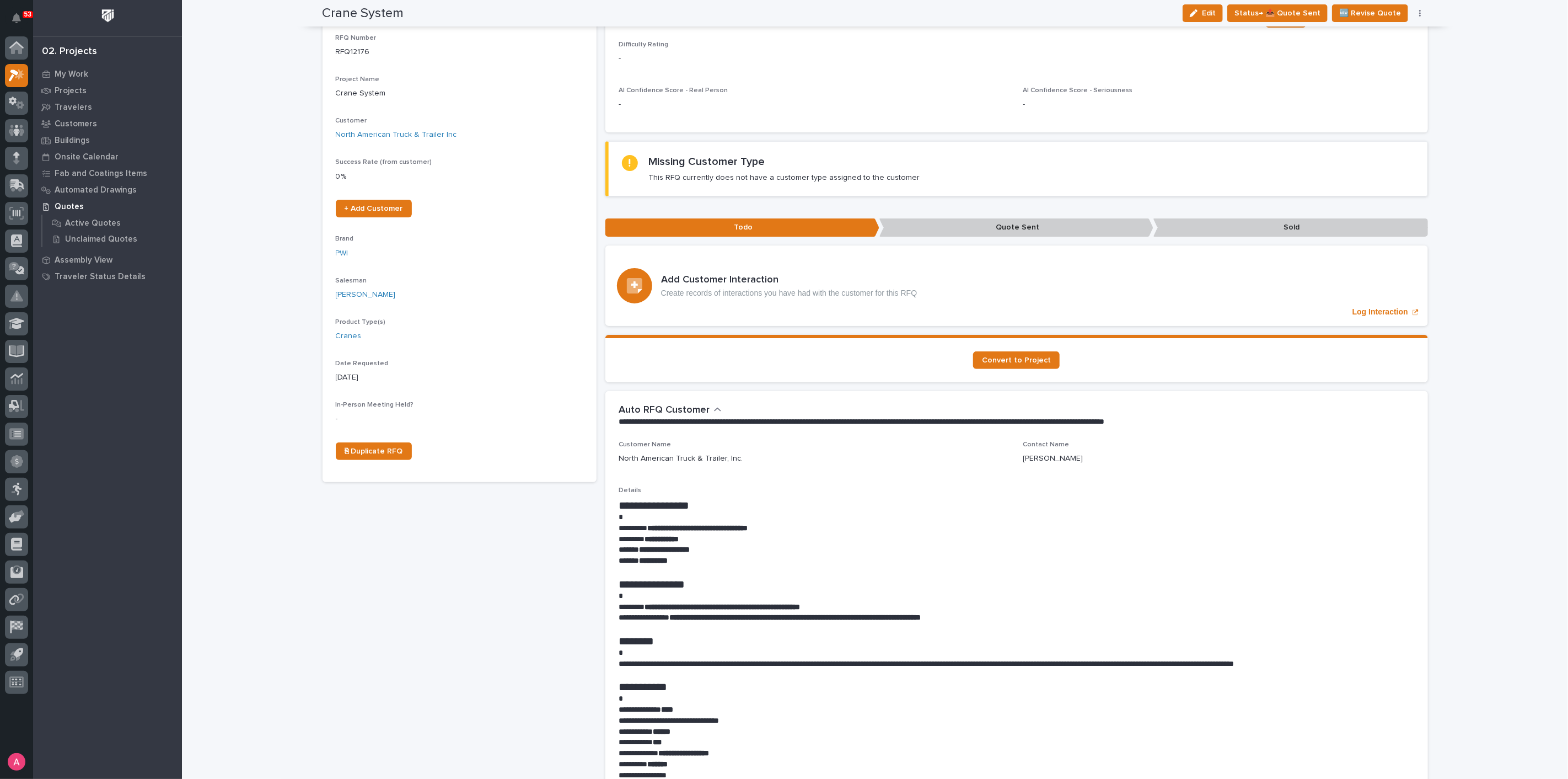
scroll to position [123, 0]
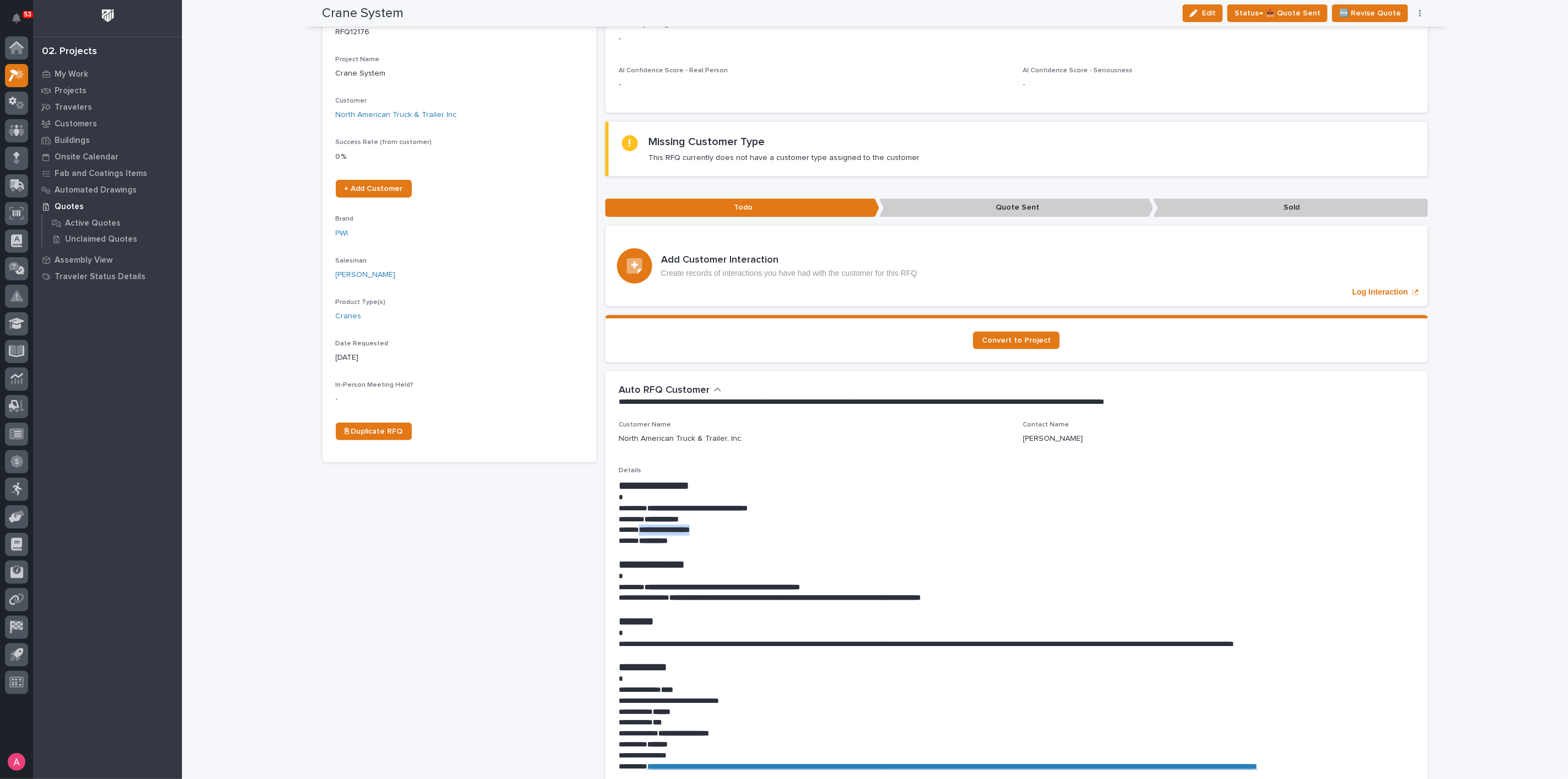
drag, startPoint x: 710, startPoint y: 513, endPoint x: 693, endPoint y: 516, distance: 17.3
click at [638, 524] on p "**********" at bounding box center [1016, 529] width 796 height 11
copy strong "**********"
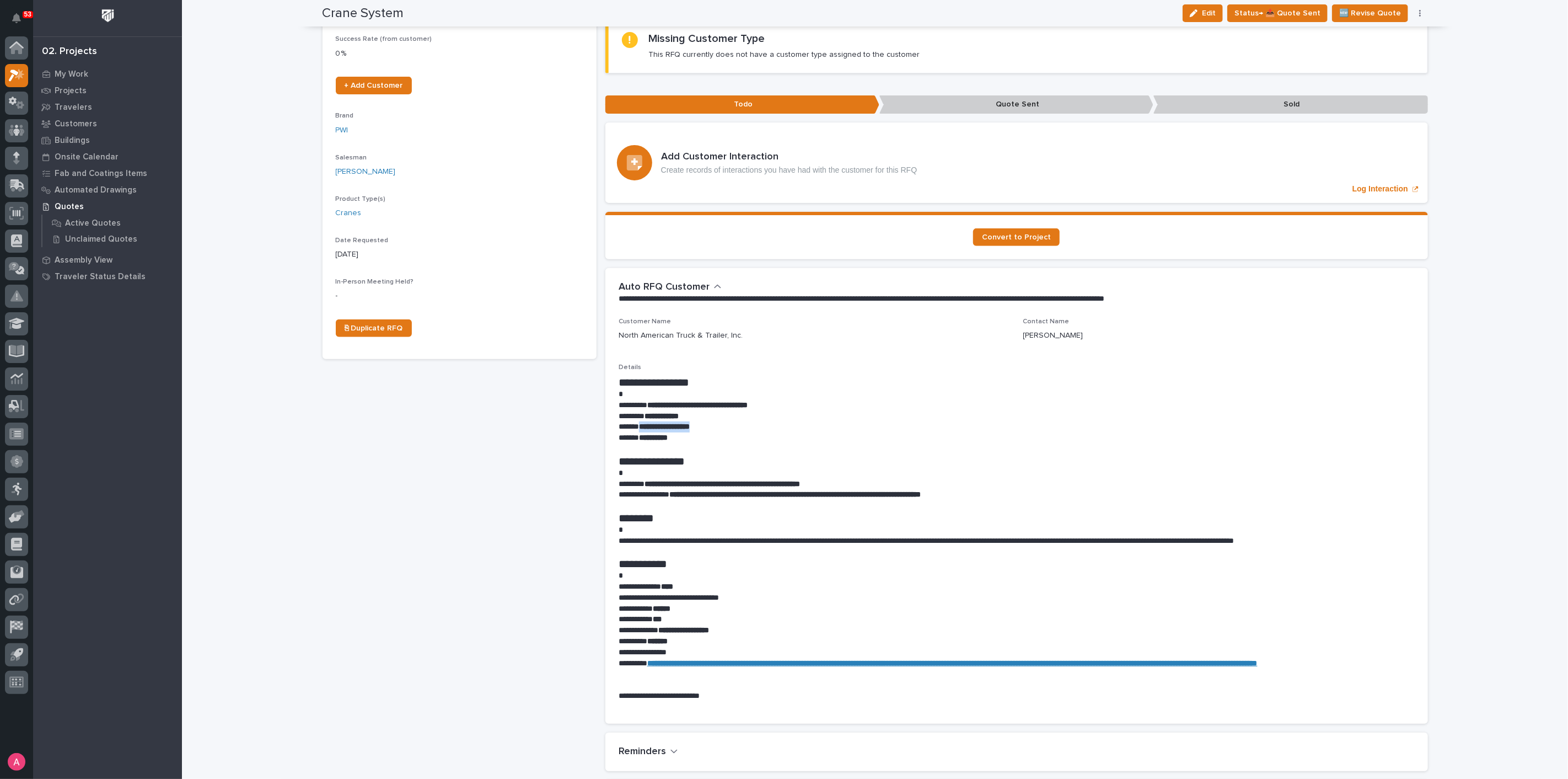
scroll to position [245, 0]
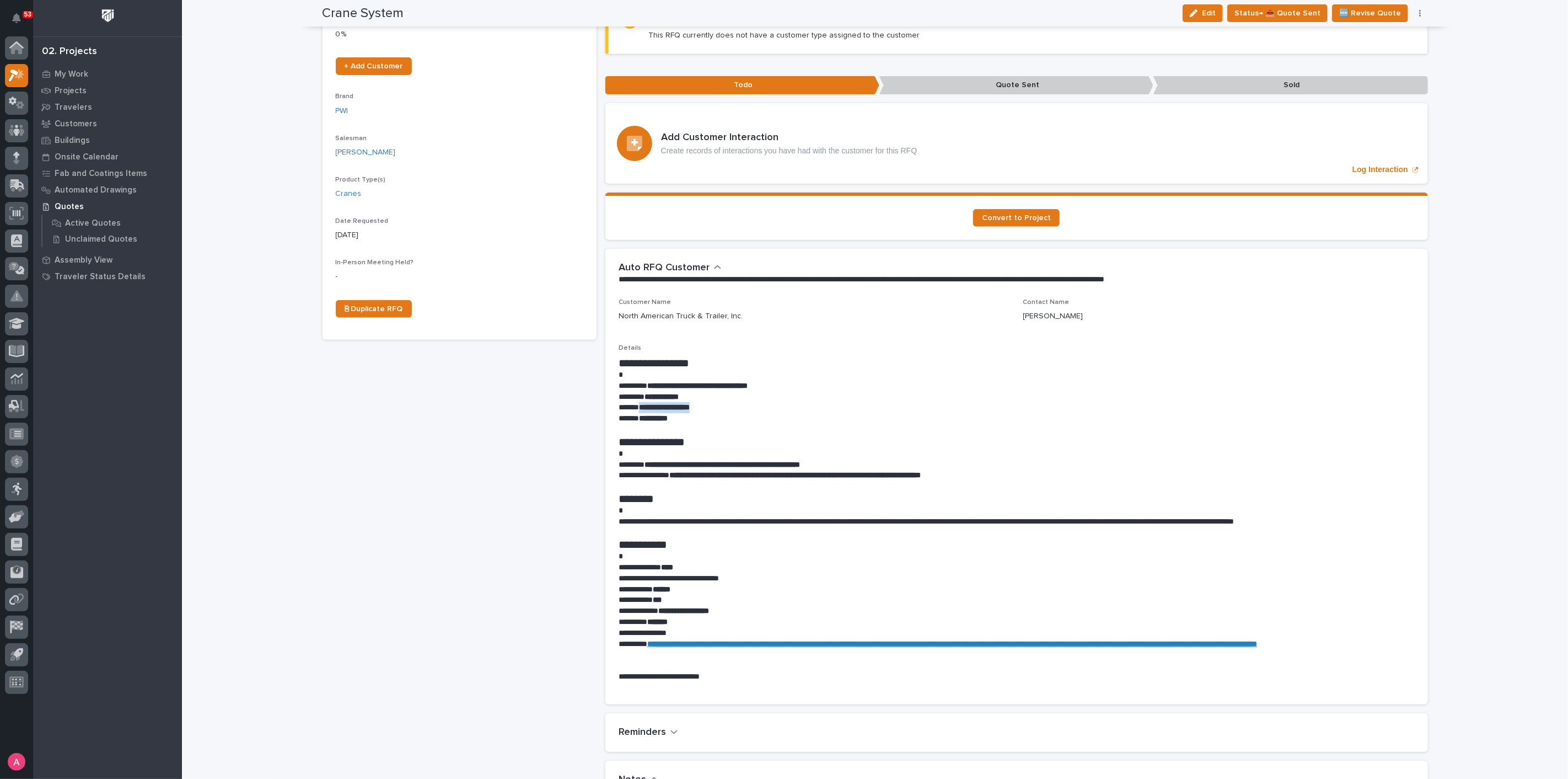
click at [1417, 11] on button "button" at bounding box center [1420, 13] width 15 height 8
click at [1449, 31] on div "**********" at bounding box center [875, 579] width 1386 height 1647
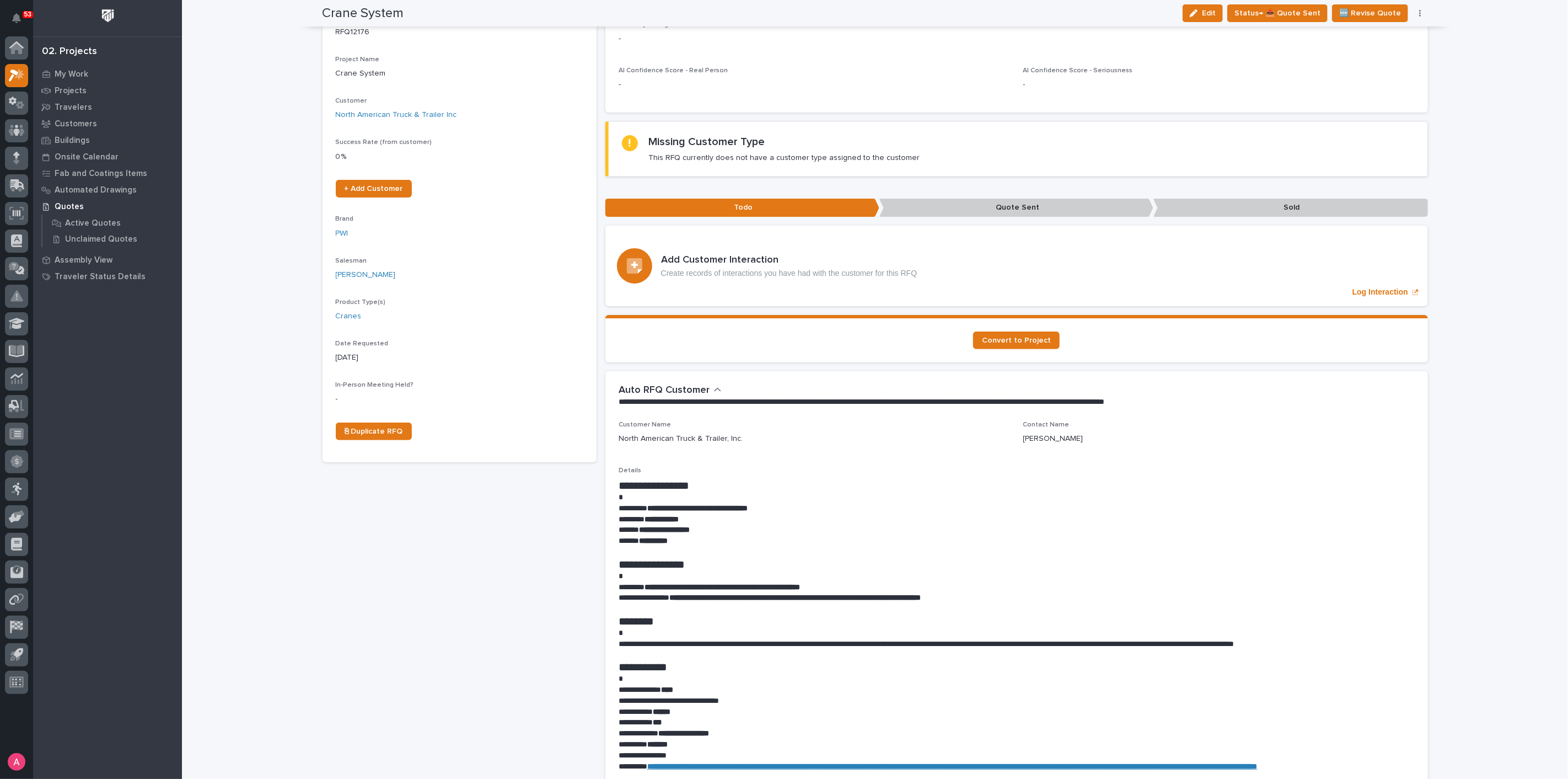
scroll to position [0, 0]
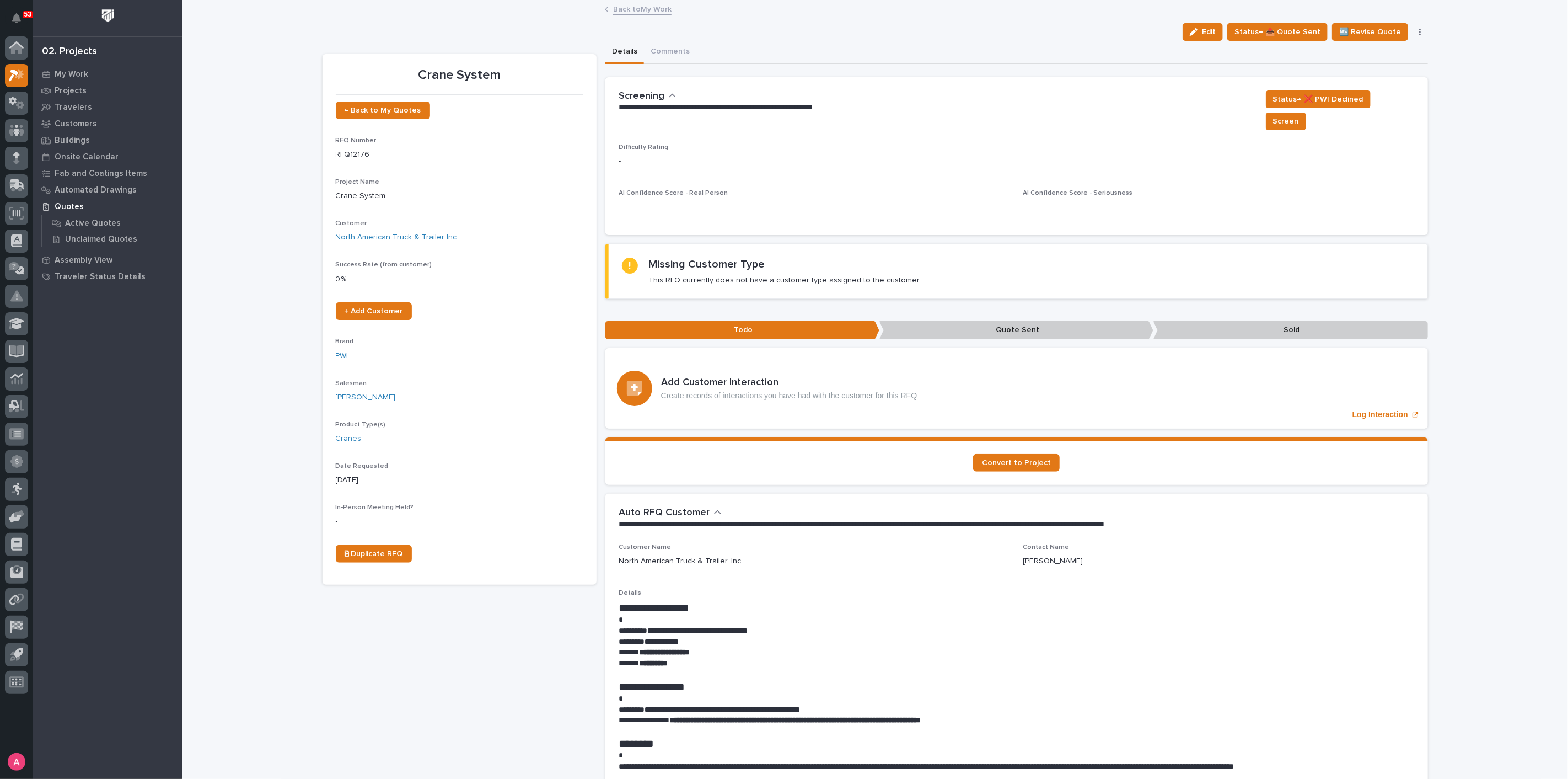
click at [633, 6] on link "Back to My Work" at bounding box center [643, 8] width 58 height 13
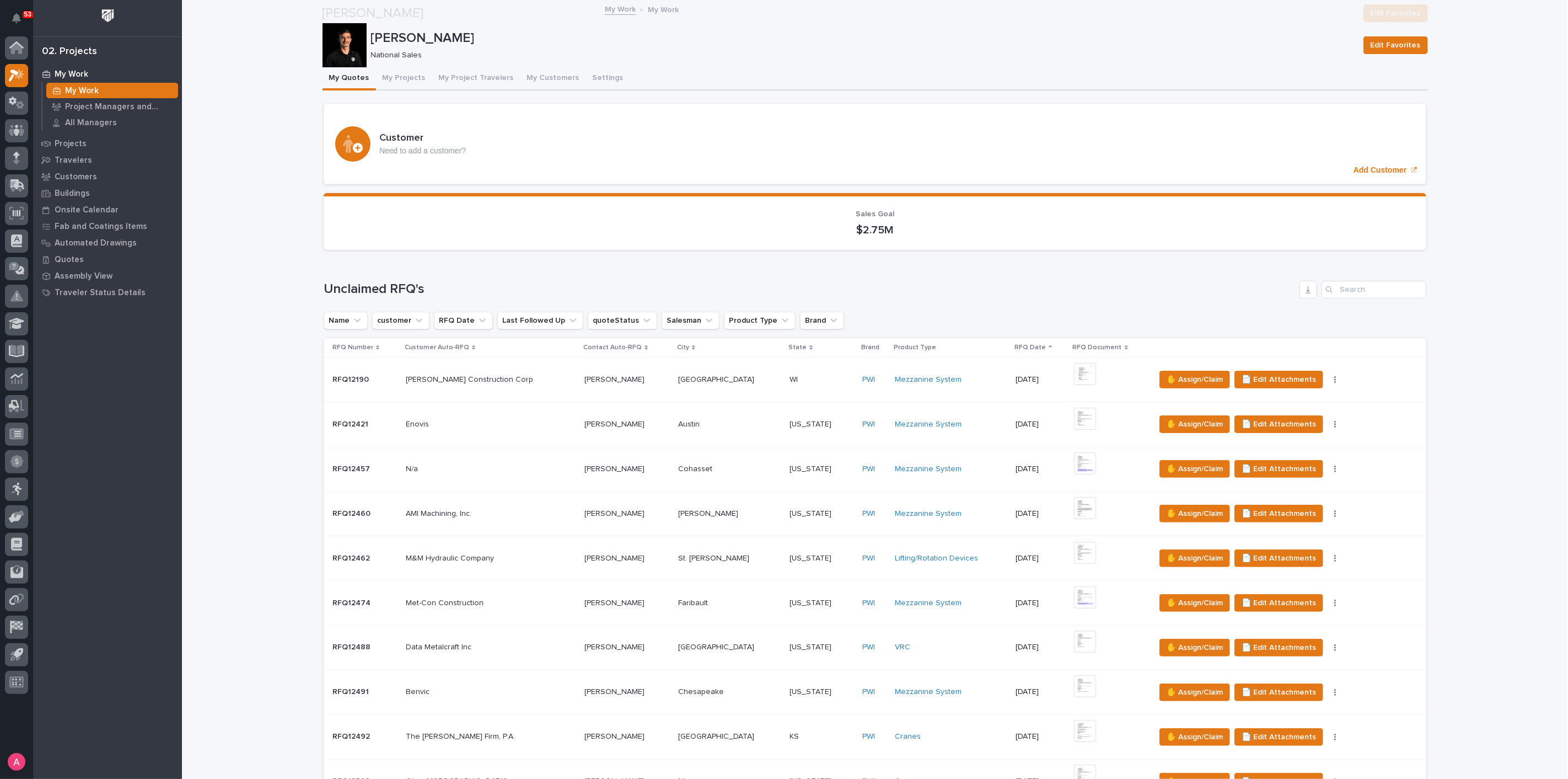
scroll to position [613, 0]
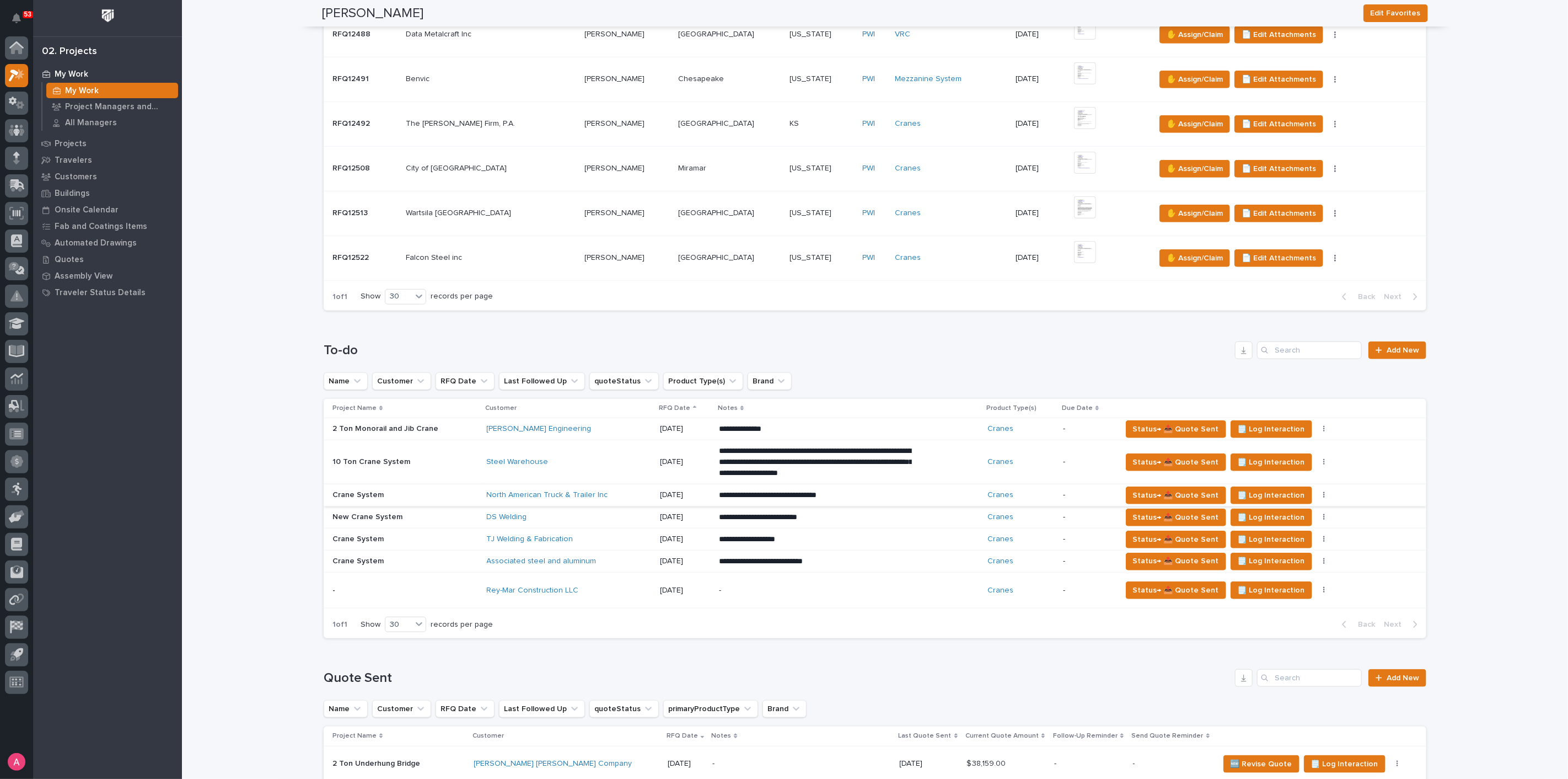
click at [1323, 492] on icon "button" at bounding box center [1324, 495] width 3 height 8
click at [1294, 549] on button "Status→ ⏳ Inactive" at bounding box center [1272, 552] width 100 height 18
